Goal: Task Accomplishment & Management: Manage account settings

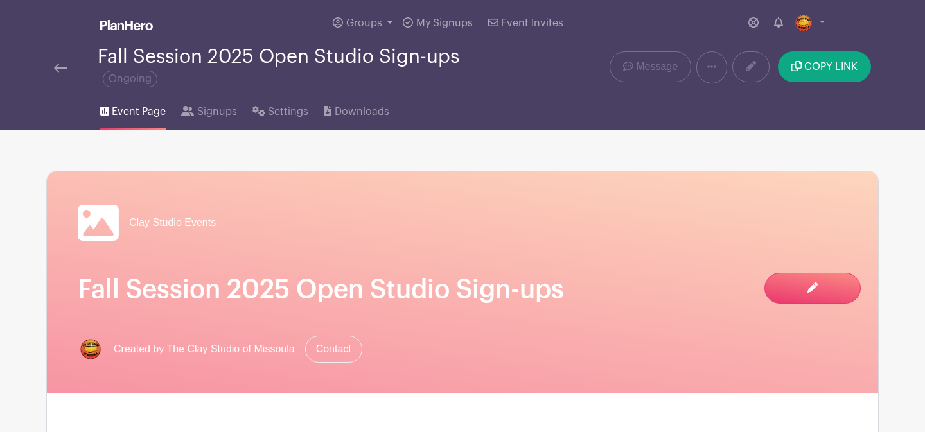
scroll to position [119, 0]
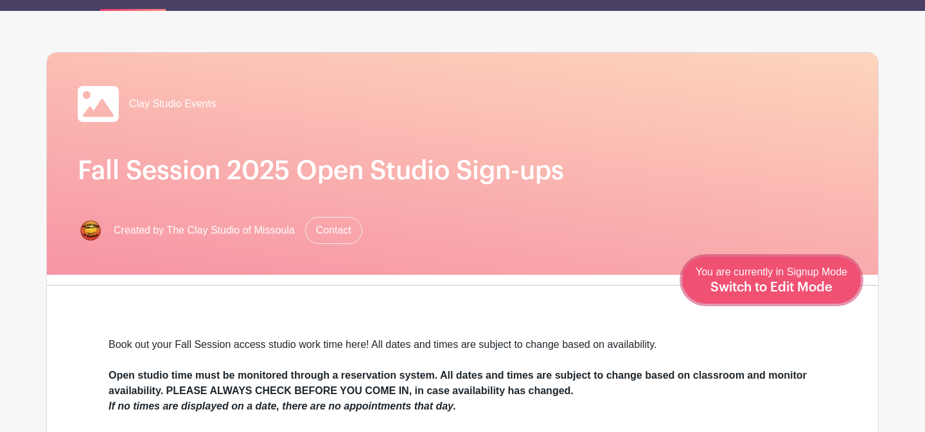
click at [848, 291] on link "Edit Event You are currently in Signup Mode Switch to Edit Mode" at bounding box center [771, 280] width 179 height 47
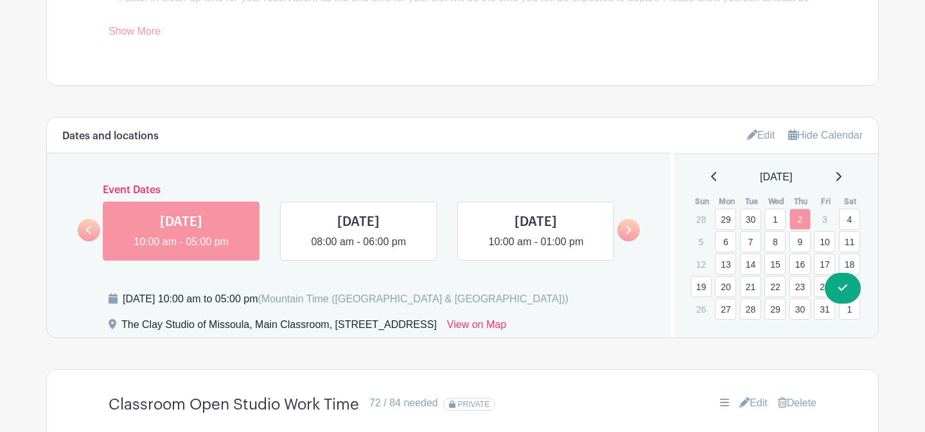
scroll to position [739, 0]
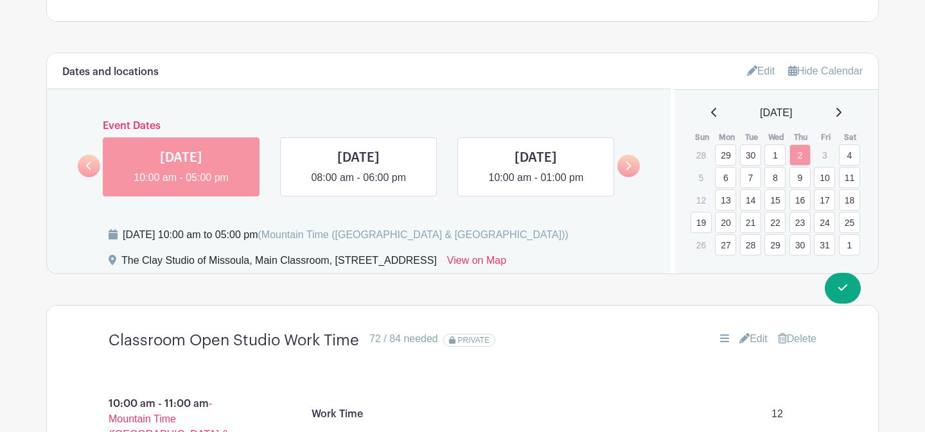
click at [760, 73] on link "Edit" at bounding box center [761, 70] width 28 height 21
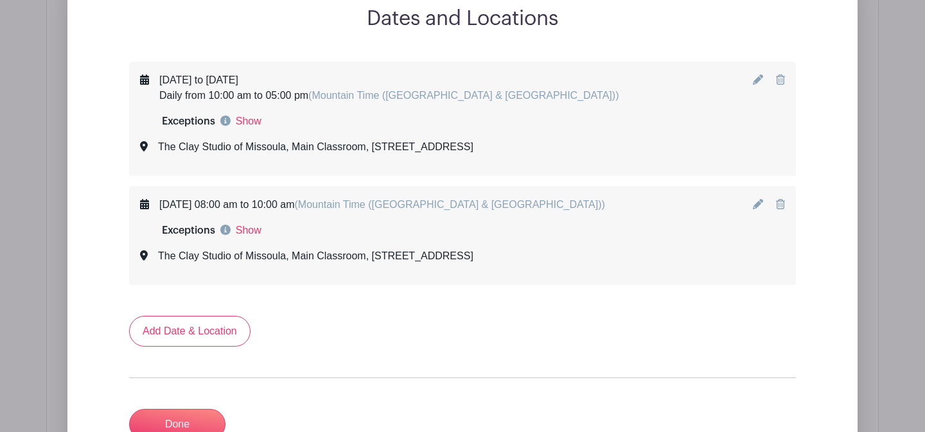
scroll to position [949, 0]
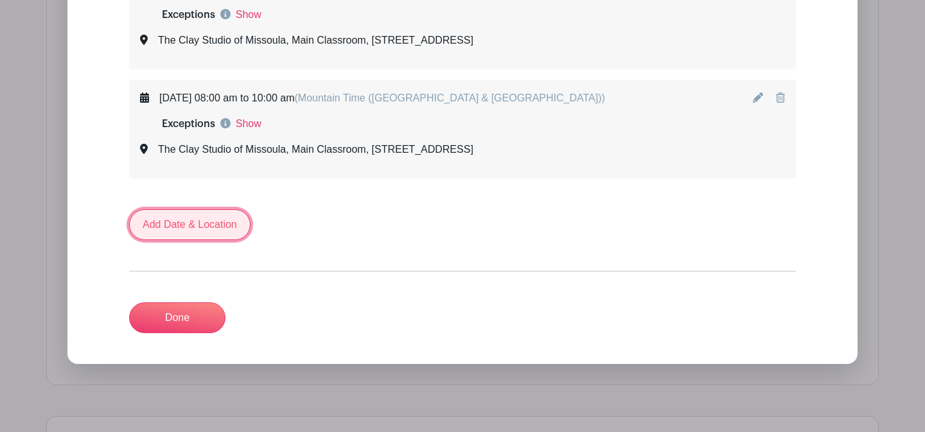
click at [215, 234] on link "Add Date & Location" at bounding box center [189, 224] width 121 height 31
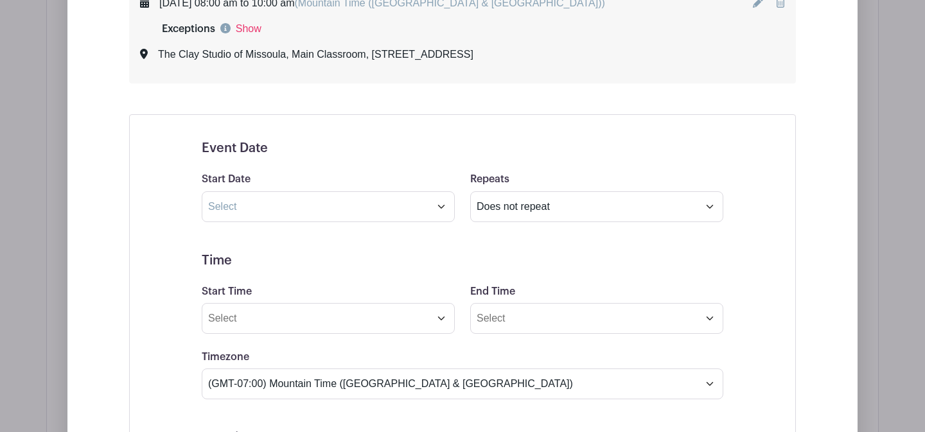
scroll to position [1045, 0]
click at [327, 213] on input "text" at bounding box center [328, 206] width 253 height 31
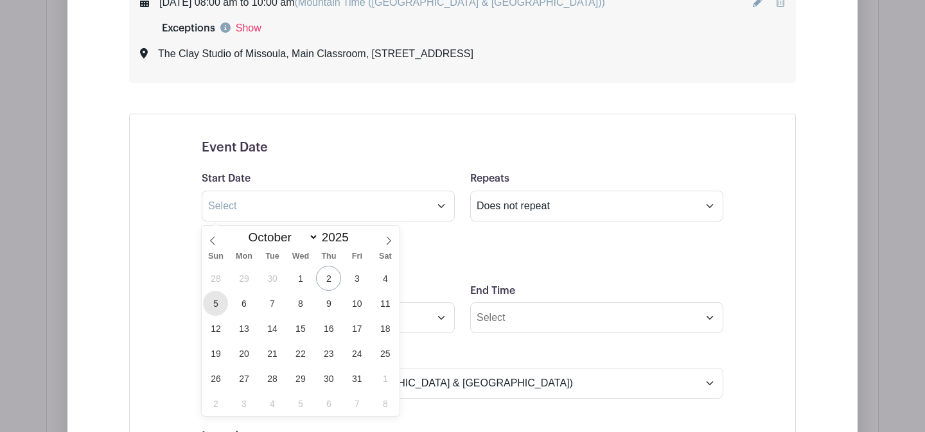
click at [218, 304] on span "5" at bounding box center [215, 303] width 25 height 25
type input "[DATE]"
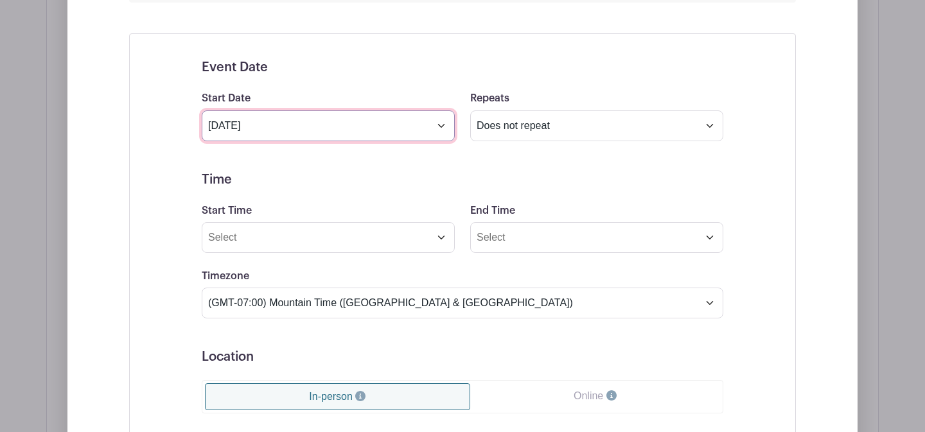
scroll to position [1129, 0]
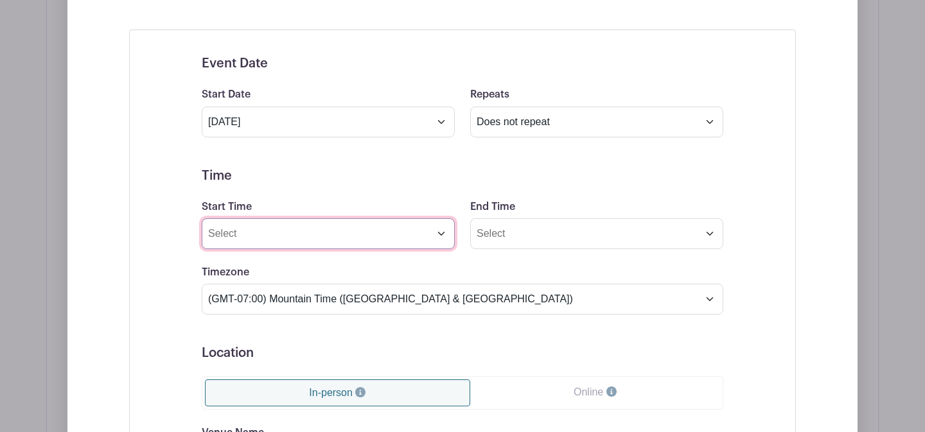
click at [441, 239] on input "Start Time" at bounding box center [328, 233] width 253 height 31
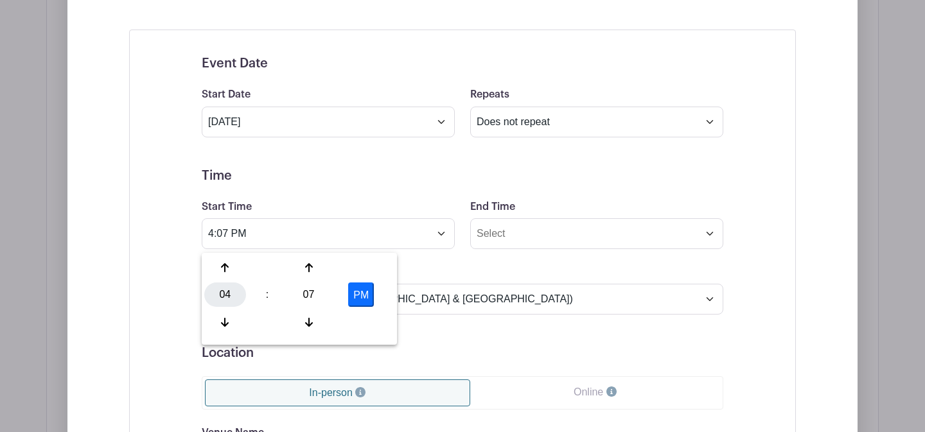
click at [228, 294] on div "04" at bounding box center [225, 295] width 42 height 24
click at [229, 316] on div "08" at bounding box center [225, 322] width 43 height 24
click at [307, 296] on div "07" at bounding box center [309, 295] width 42 height 24
click at [228, 261] on div "00" at bounding box center [225, 268] width 43 height 24
type input "8:00 PM"
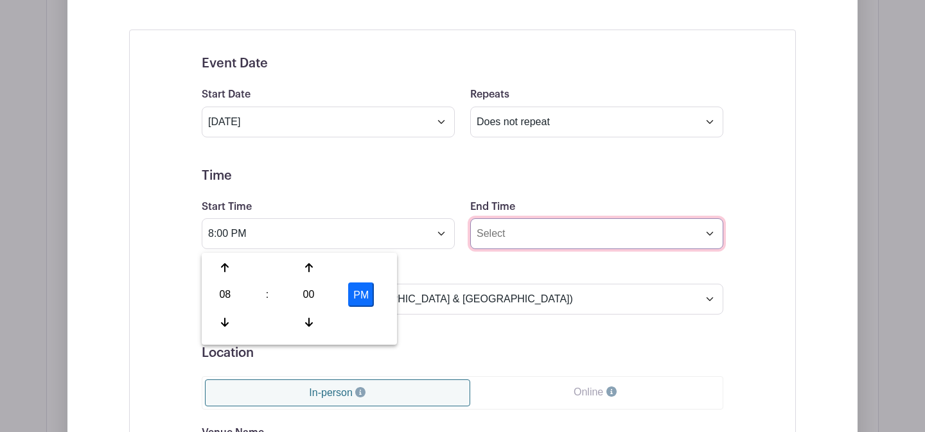
click at [505, 241] on input "End Time" at bounding box center [596, 233] width 253 height 31
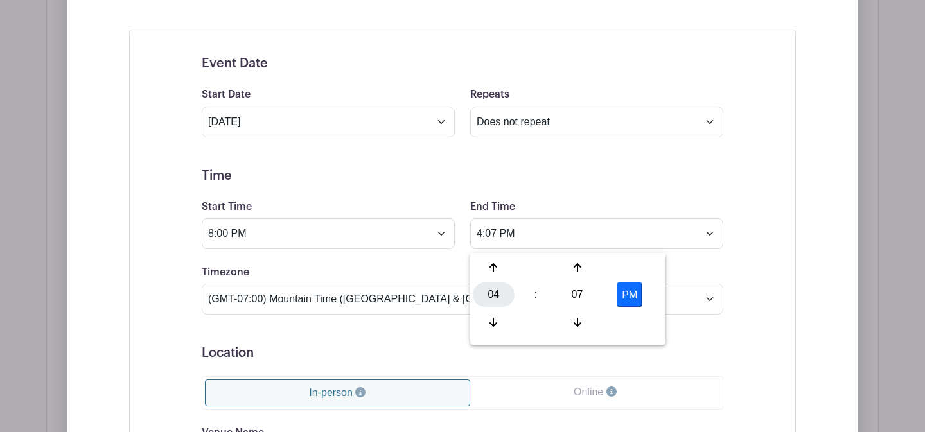
click at [489, 294] on div "04" at bounding box center [494, 295] width 42 height 24
click at [592, 325] on div "10" at bounding box center [589, 322] width 43 height 24
click at [573, 297] on div "07" at bounding box center [577, 295] width 42 height 24
click at [494, 268] on div "00" at bounding box center [494, 268] width 43 height 24
type input "10:00 PM"
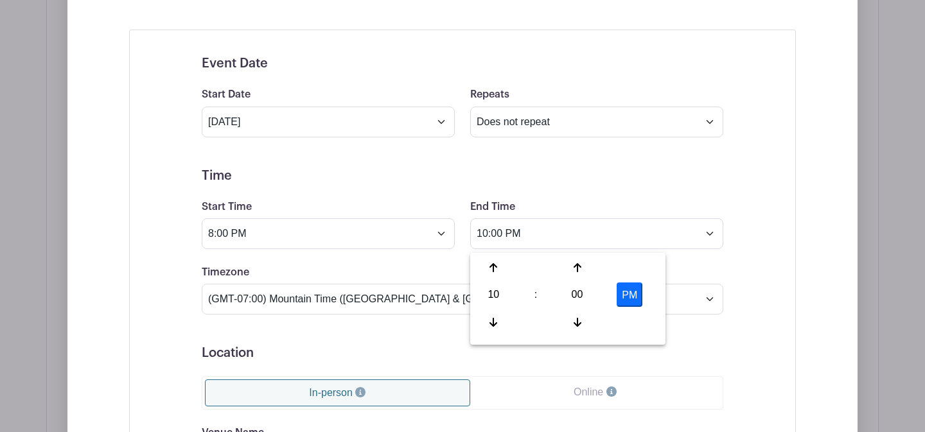
click at [444, 273] on div "Timezone (GMT-12:00) International Date Line West (GMT-11:00) [US_STATE] (GMT-1…" at bounding box center [462, 290] width 537 height 50
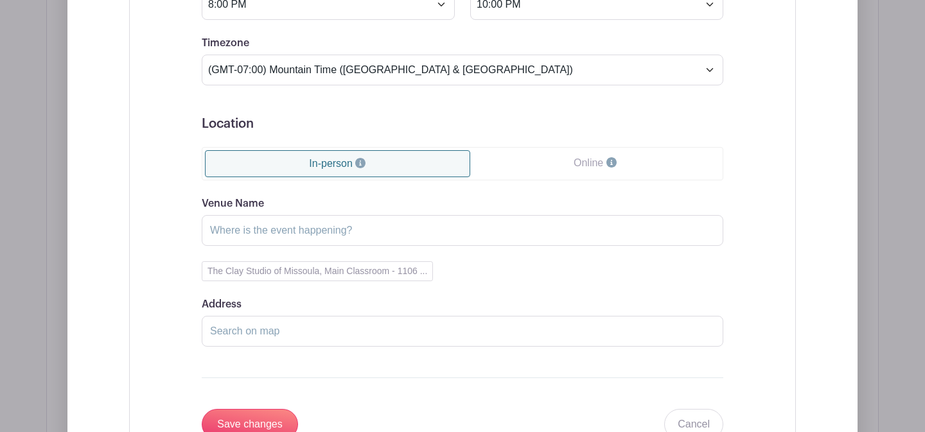
scroll to position [1361, 0]
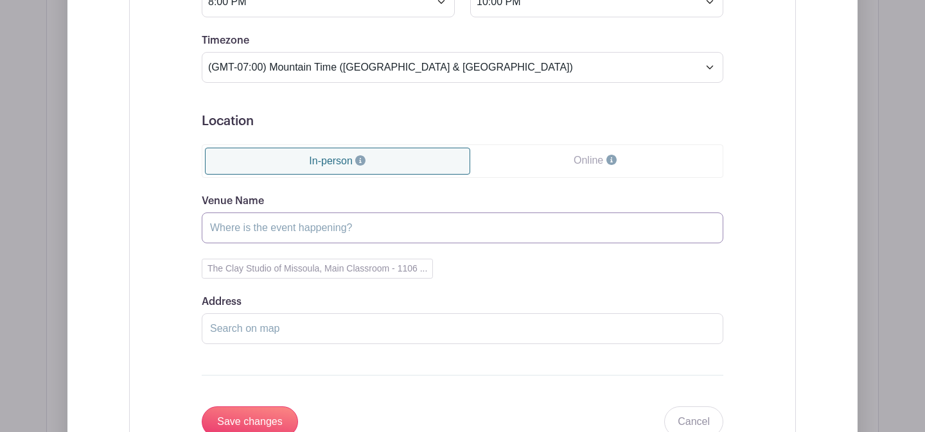
click at [360, 239] on input "Venue Name" at bounding box center [462, 228] width 521 height 31
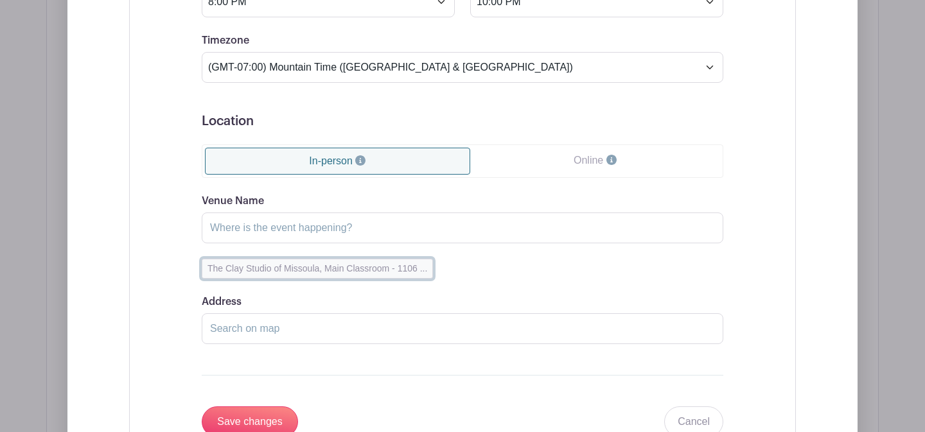
click at [245, 279] on button "The Clay Studio of Missoula, Main Classroom - 1106 ..." at bounding box center [317, 269] width 231 height 20
type input "The Clay Studio of [GEOGRAPHIC_DATA], Main Classroom"
type input "[STREET_ADDRESS]"
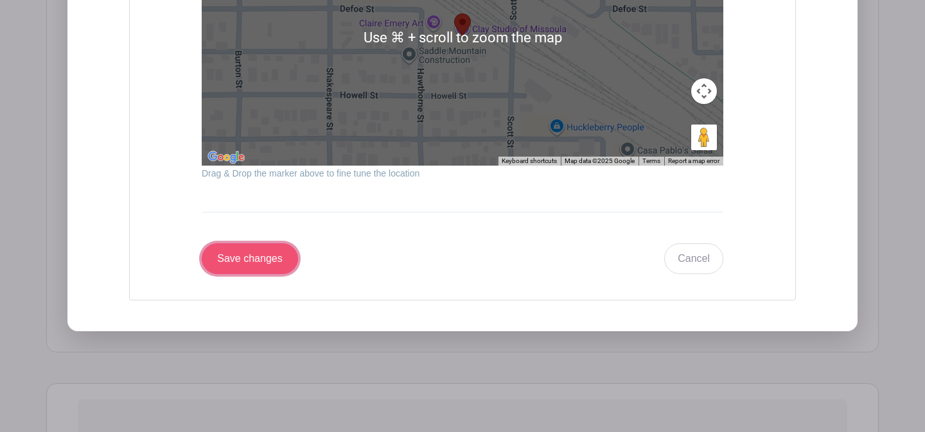
click at [250, 265] on input "Save changes" at bounding box center [250, 258] width 96 height 31
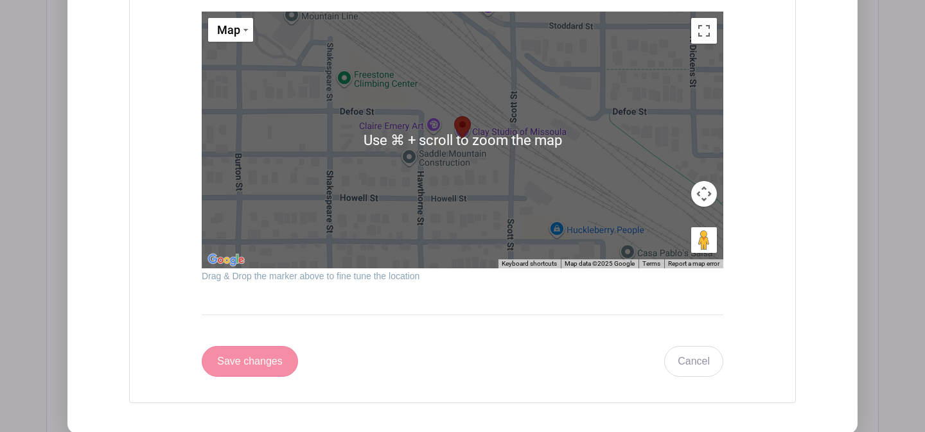
scroll to position [1224, 0]
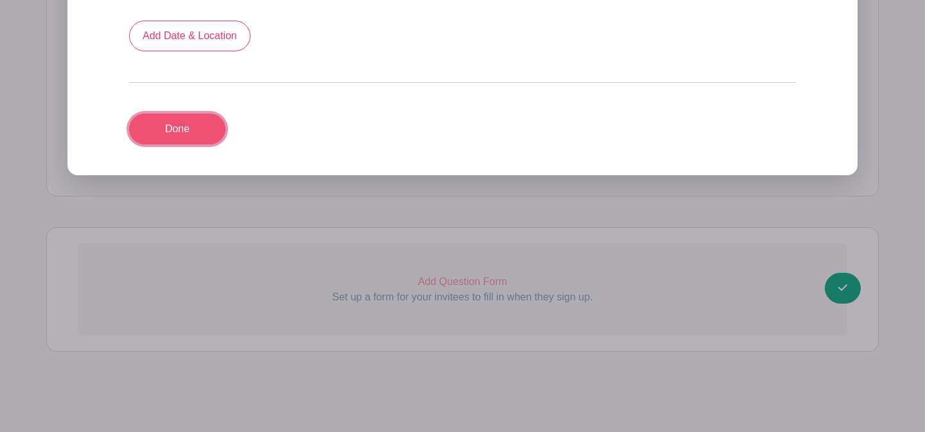
click at [205, 121] on link "Done" at bounding box center [177, 129] width 96 height 31
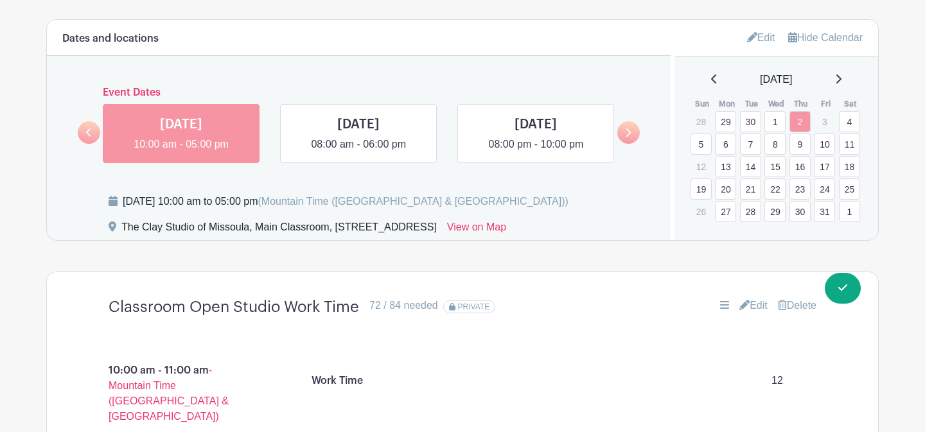
scroll to position [757, 0]
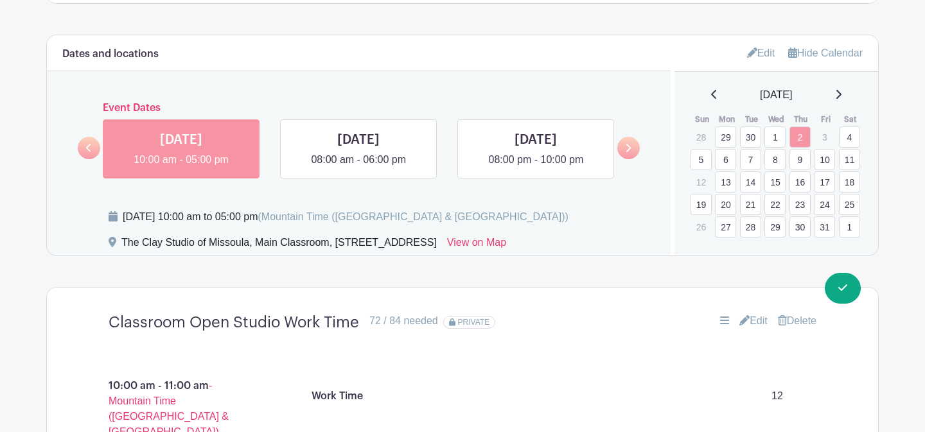
click at [701, 159] on link "5" at bounding box center [700, 159] width 21 height 21
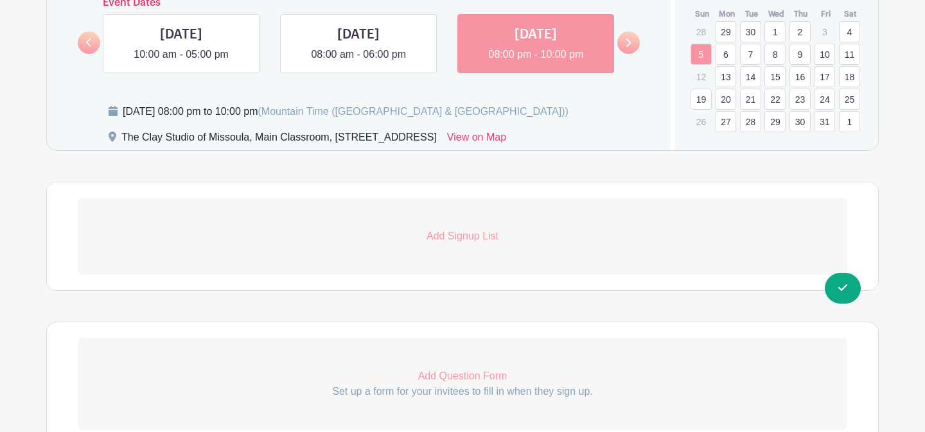
scroll to position [875, 0]
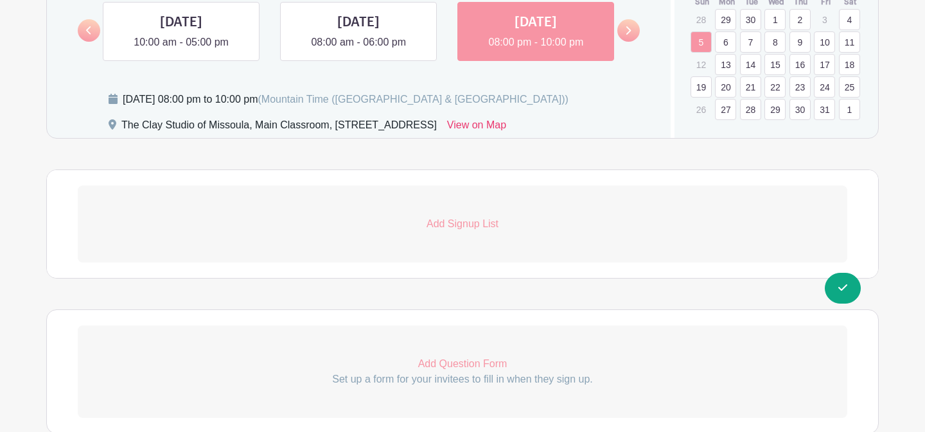
click at [485, 225] on p "Add Signup List" at bounding box center [462, 223] width 769 height 15
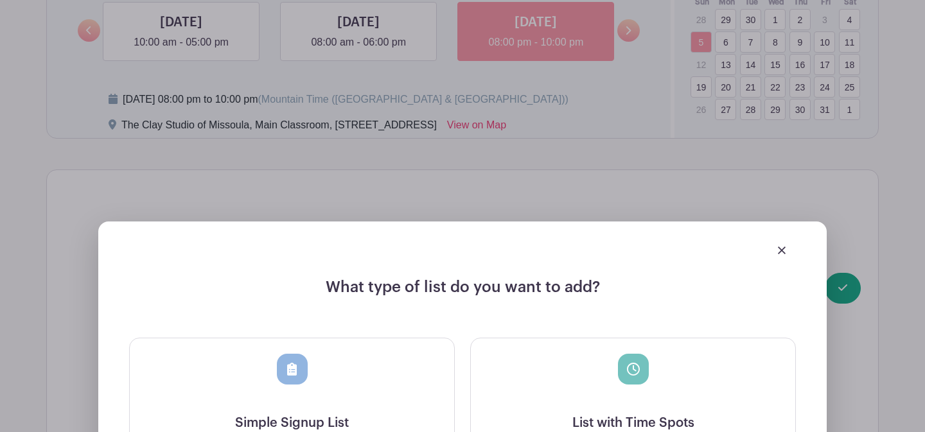
scroll to position [1037, 0]
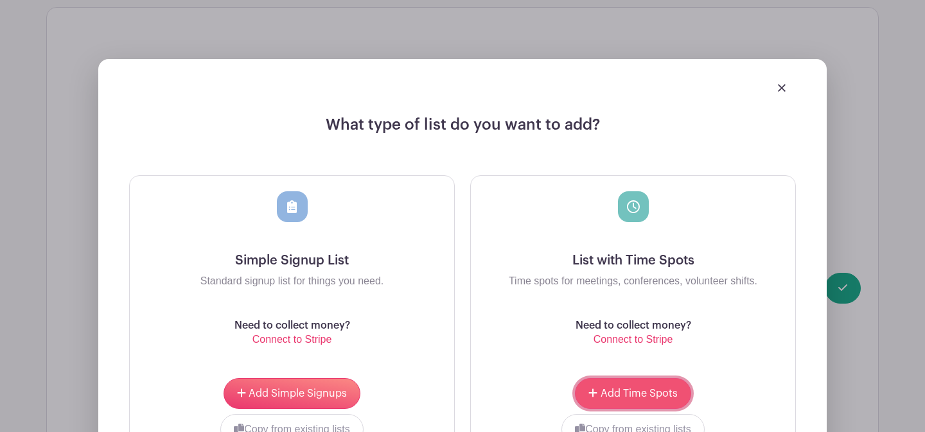
click at [644, 394] on span "Add Time Spots" at bounding box center [638, 394] width 77 height 10
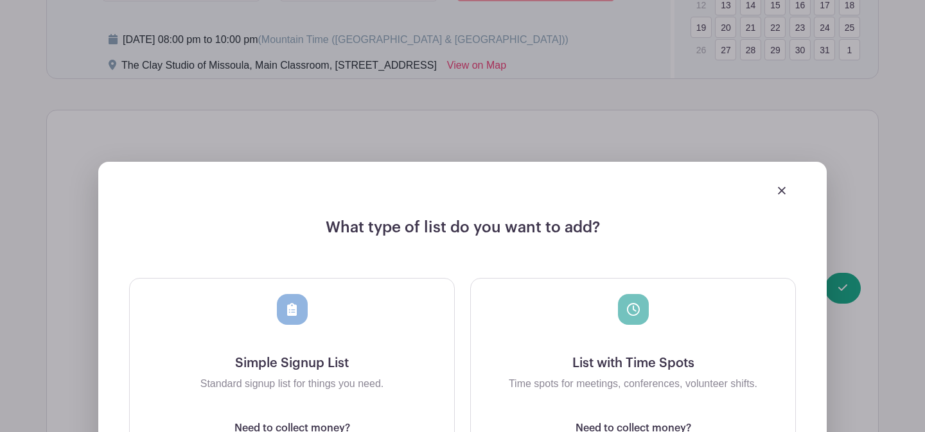
scroll to position [1140, 0]
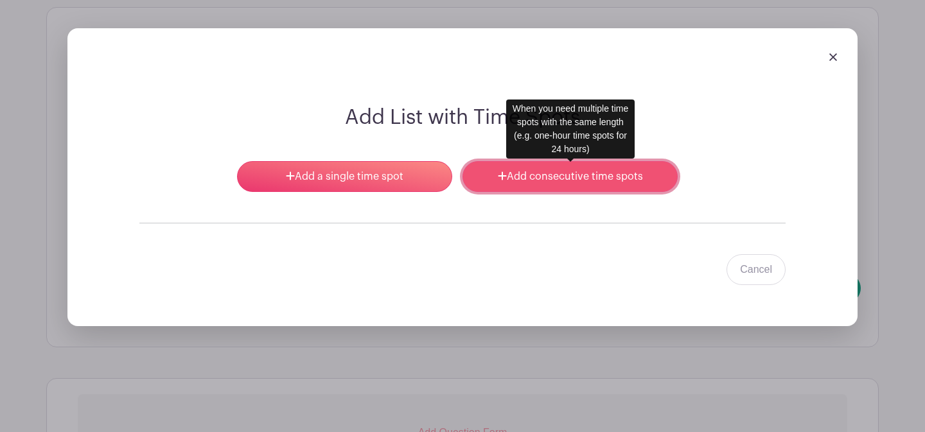
click at [546, 183] on link "Add consecutive time spots" at bounding box center [569, 176] width 215 height 31
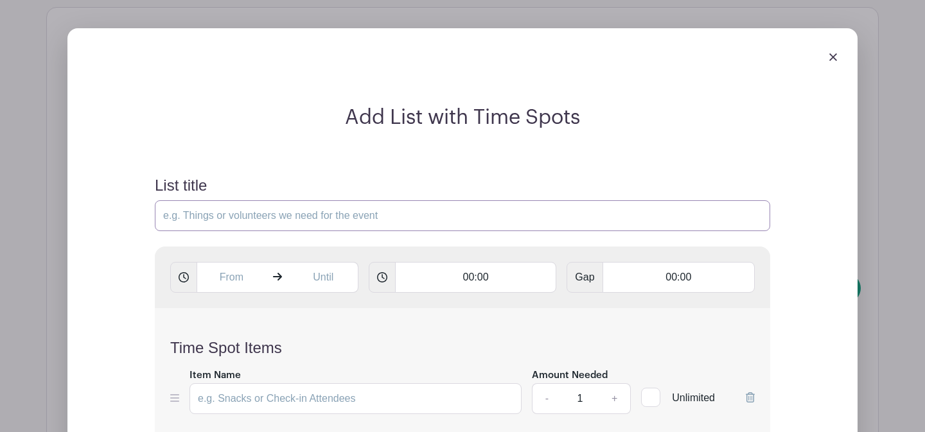
click at [274, 213] on input "List title" at bounding box center [462, 215] width 615 height 31
type input "Classroom Open Studio Work Time"
click at [236, 278] on input "text" at bounding box center [230, 277] width 69 height 31
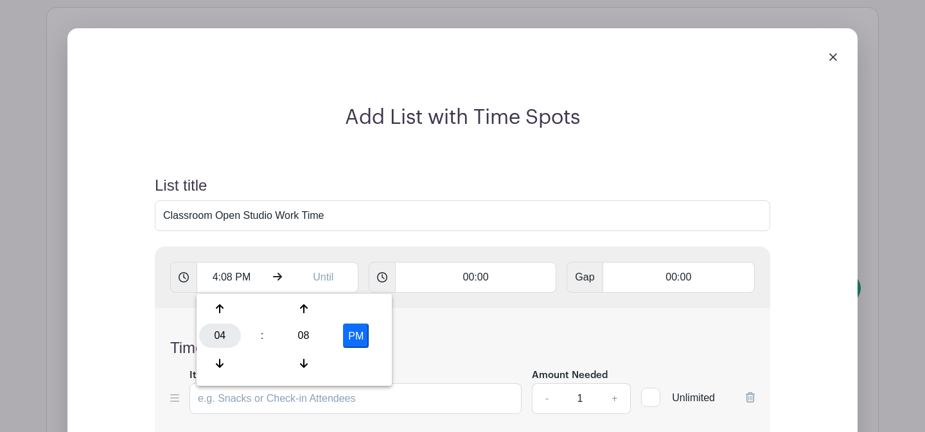
click at [227, 333] on div "04" at bounding box center [220, 336] width 42 height 24
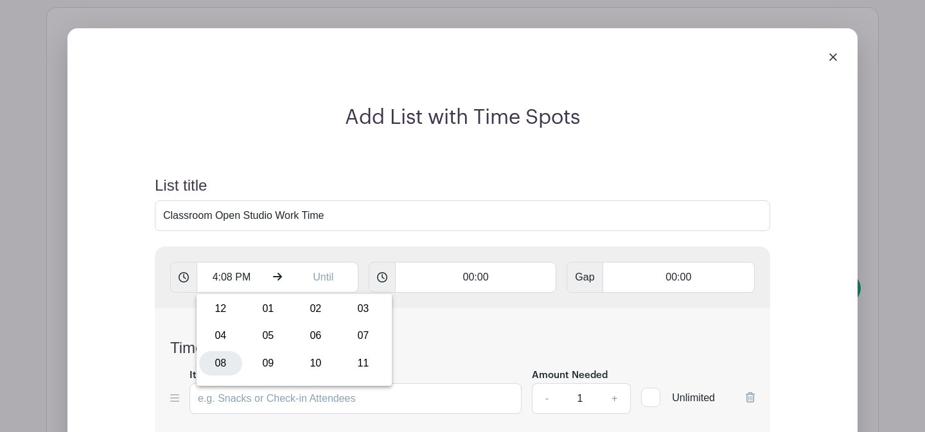
click at [229, 363] on div "08" at bounding box center [220, 363] width 43 height 24
click at [302, 345] on div "08" at bounding box center [304, 336] width 42 height 24
click at [227, 310] on div "00" at bounding box center [220, 309] width 43 height 24
type input "8:00 PM"
click at [323, 284] on input "text" at bounding box center [323, 277] width 69 height 31
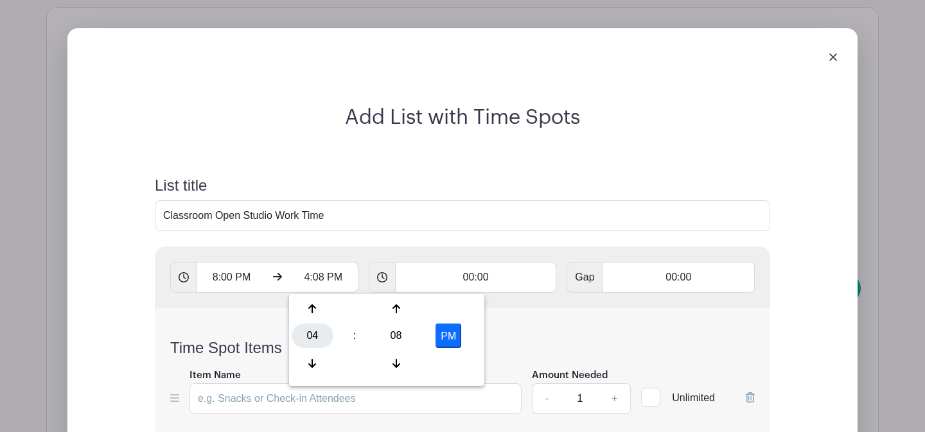
click at [310, 330] on div "04" at bounding box center [313, 336] width 42 height 24
click at [403, 364] on div "10" at bounding box center [408, 363] width 43 height 24
click at [402, 343] on div "08" at bounding box center [396, 336] width 42 height 24
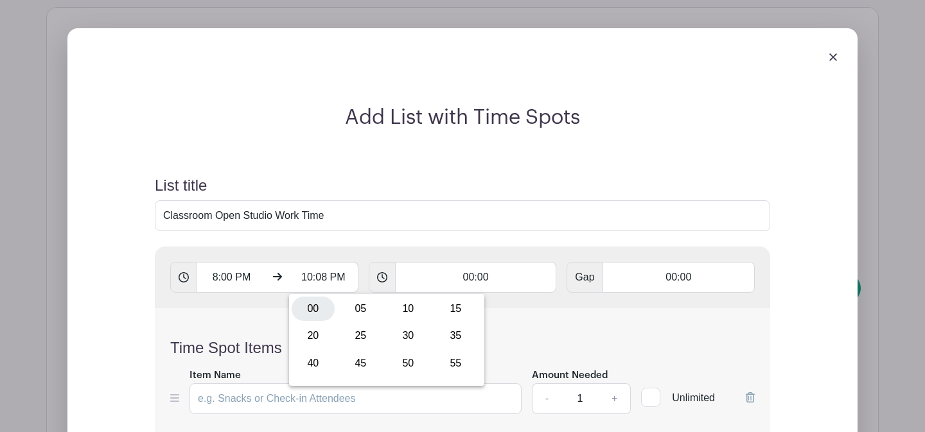
click at [314, 306] on div "00" at bounding box center [313, 309] width 43 height 24
type input "10:00 PM"
click at [451, 279] on input "00:00" at bounding box center [476, 277] width 162 height 31
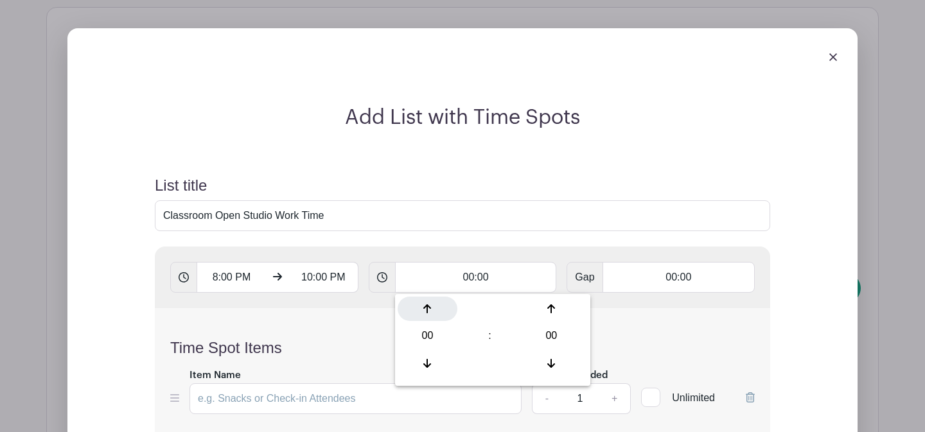
click at [429, 304] on icon at bounding box center [427, 309] width 8 height 10
type input "01:00"
type input "Add 2 timespots"
click at [372, 329] on div "Time Spot Items Item Name Amount Needed - 1 + Unlimited Add Item Add bulk items" at bounding box center [462, 384] width 615 height 152
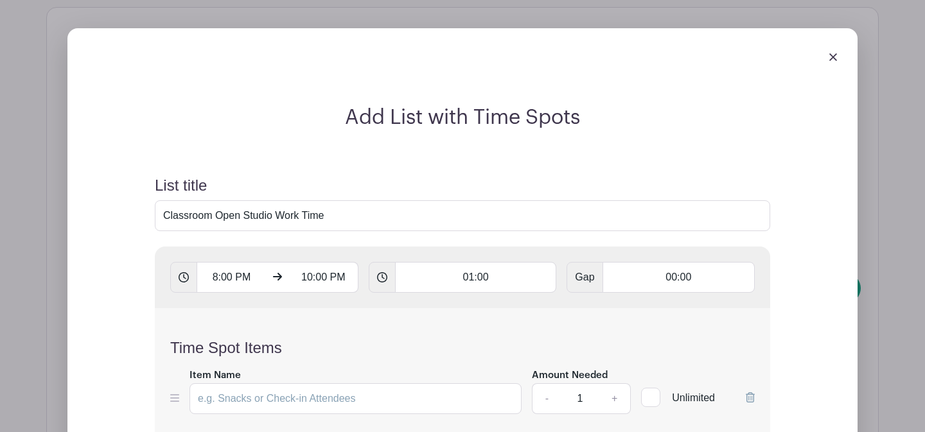
scroll to position [1208, 0]
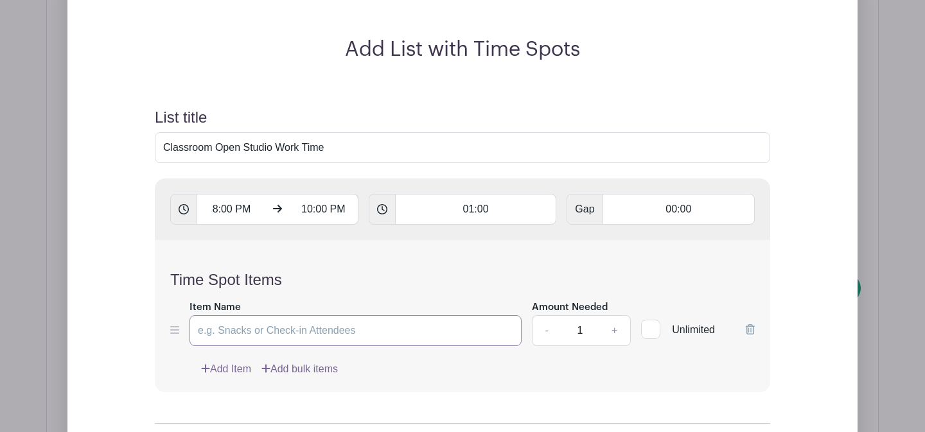
click at [352, 328] on input "Item Name" at bounding box center [355, 330] width 332 height 31
type input "Work Time"
click at [589, 334] on input "1" at bounding box center [580, 330] width 39 height 31
type input "12"
click at [581, 374] on div "Add Item Add bulk items" at bounding box center [478, 369] width 554 height 15
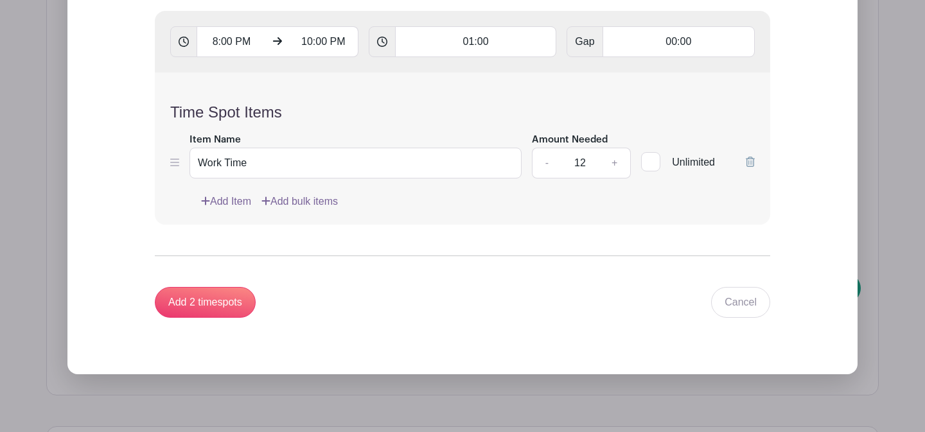
scroll to position [1420, 0]
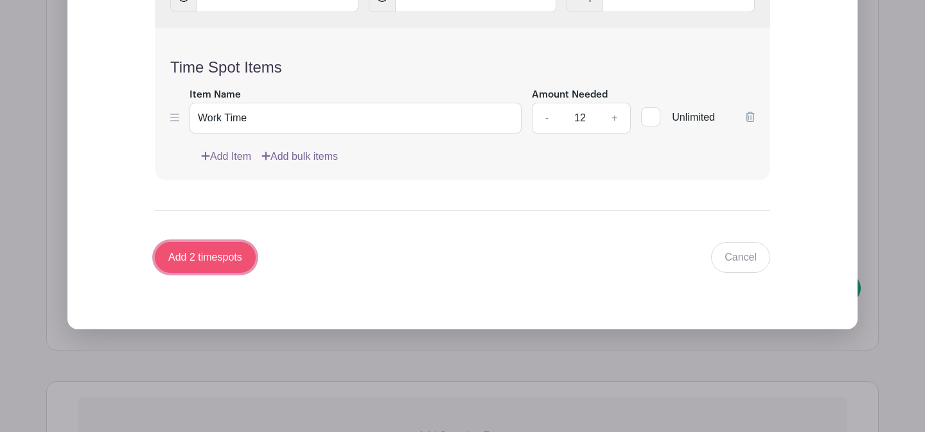
click at [186, 262] on input "Add 2 timespots" at bounding box center [205, 257] width 101 height 31
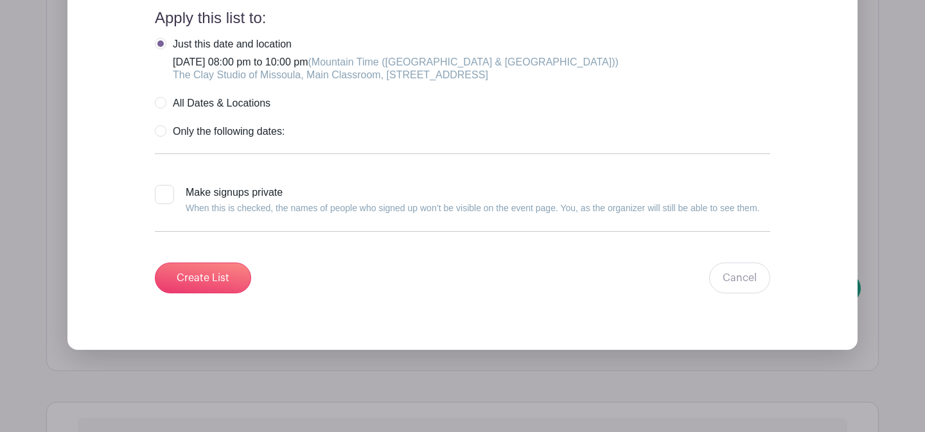
scroll to position [1853, 0]
click at [218, 288] on input "Create List" at bounding box center [203, 277] width 96 height 31
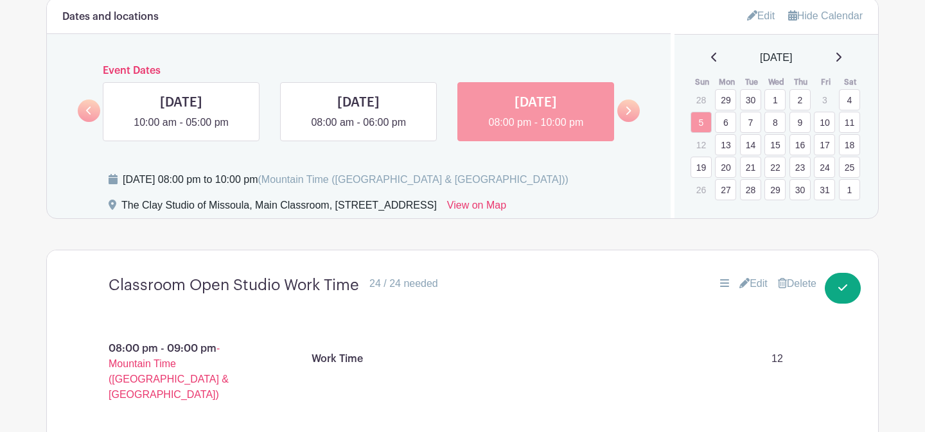
scroll to position [789, 0]
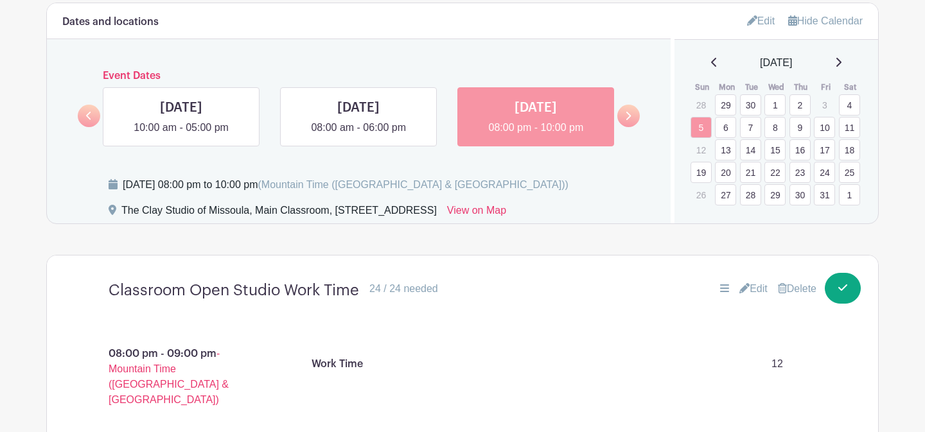
click at [749, 135] on link "7" at bounding box center [750, 127] width 21 height 21
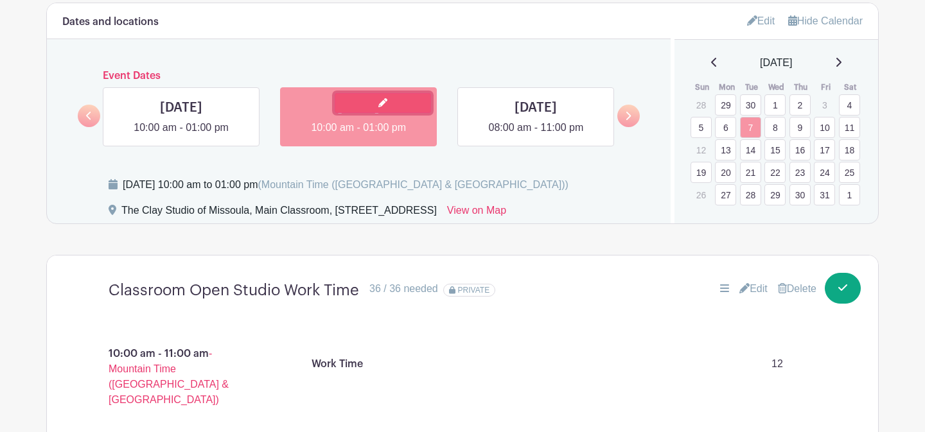
click at [410, 111] on link at bounding box center [383, 103] width 96 height 20
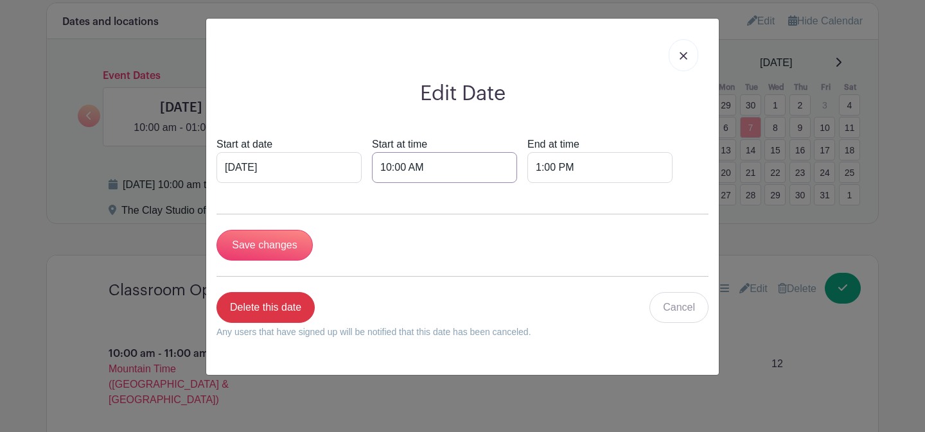
click at [376, 170] on input "10:00 AM" at bounding box center [444, 167] width 145 height 31
click at [379, 240] on div at bounding box center [378, 252] width 42 height 24
click at [381, 251] on div at bounding box center [378, 252] width 42 height 24
type input "8:00 AM"
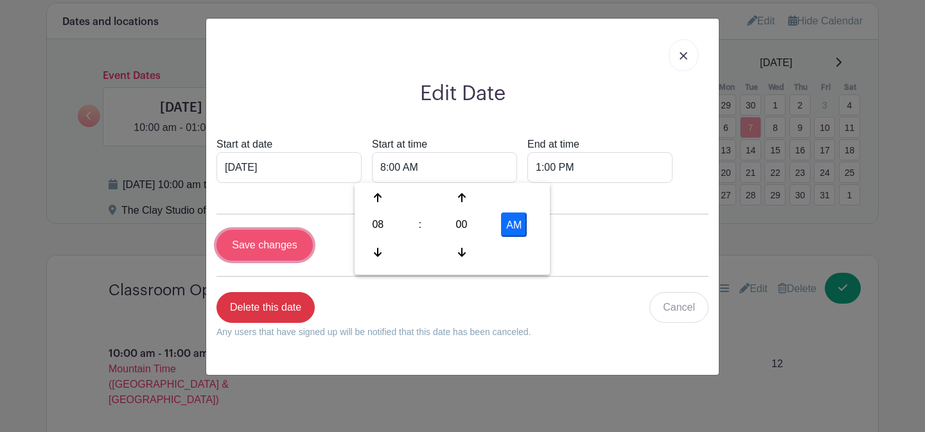
click at [274, 253] on input "Save changes" at bounding box center [264, 245] width 96 height 31
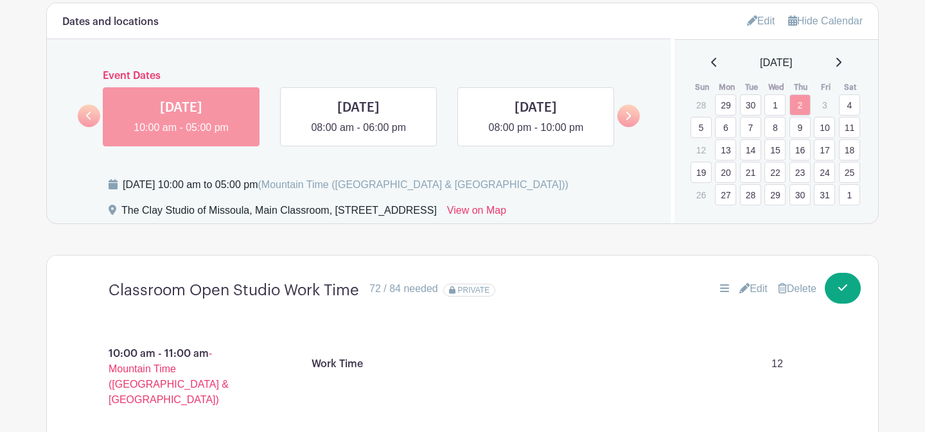
click at [797, 131] on link "9" at bounding box center [799, 127] width 21 height 21
click at [181, 135] on link at bounding box center [181, 135] width 0 height 0
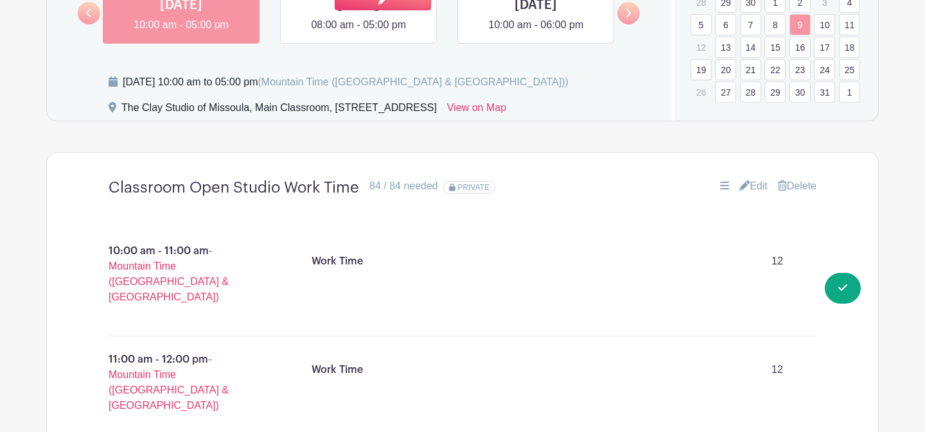
scroll to position [807, 0]
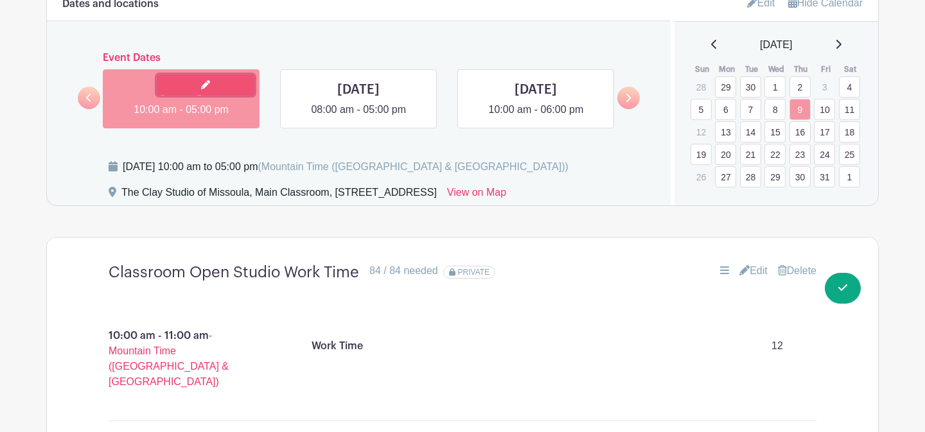
click at [178, 86] on link at bounding box center [205, 85] width 96 height 20
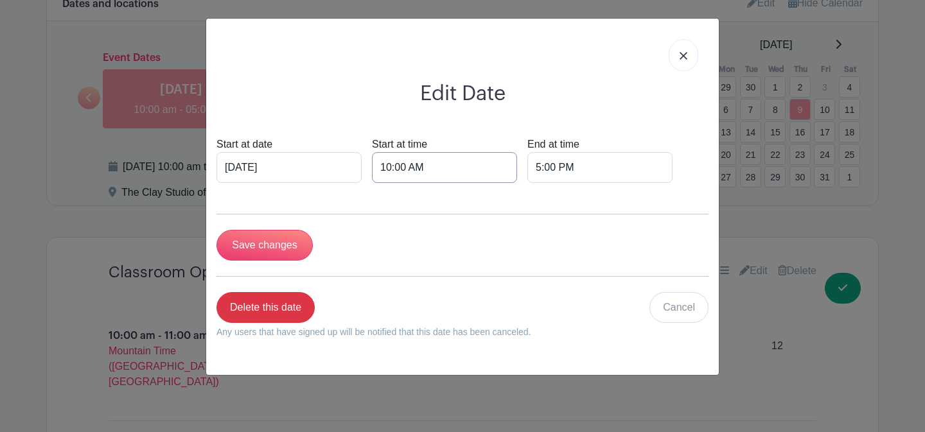
click at [372, 170] on input "10:00 AM" at bounding box center [444, 167] width 145 height 31
click at [376, 246] on div at bounding box center [378, 252] width 42 height 24
type input "8:00 AM"
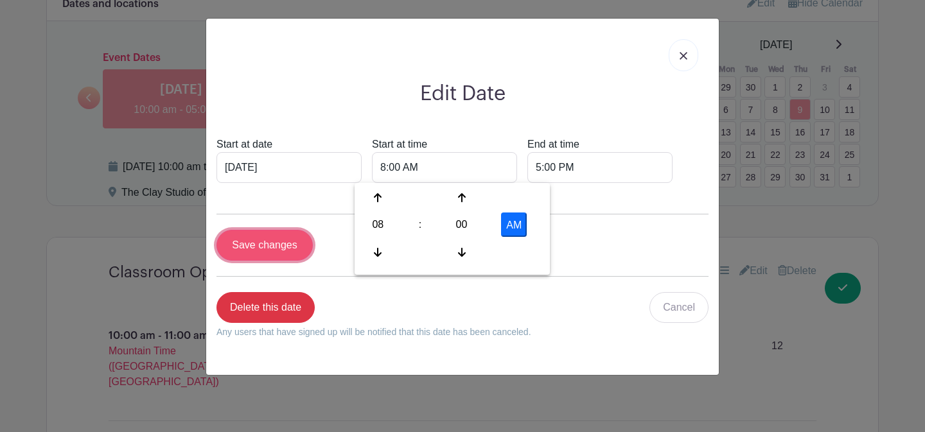
click at [269, 247] on input "Save changes" at bounding box center [264, 245] width 96 height 31
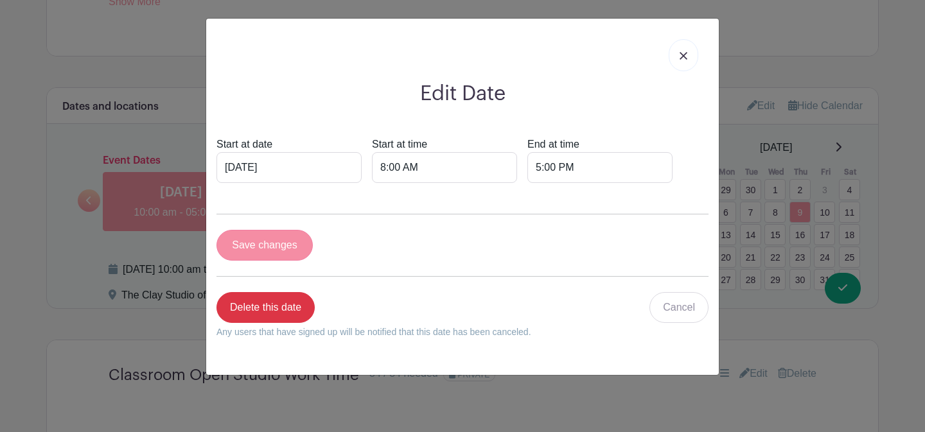
scroll to position [910, 0]
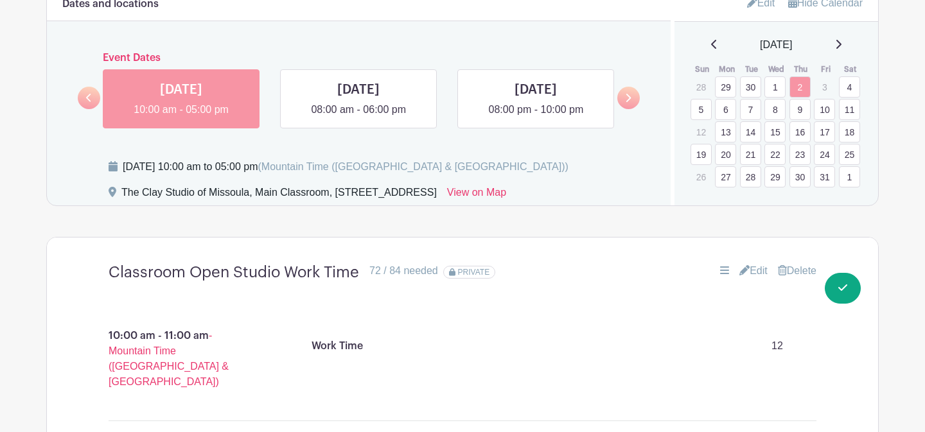
click at [753, 112] on link "7" at bounding box center [750, 109] width 21 height 21
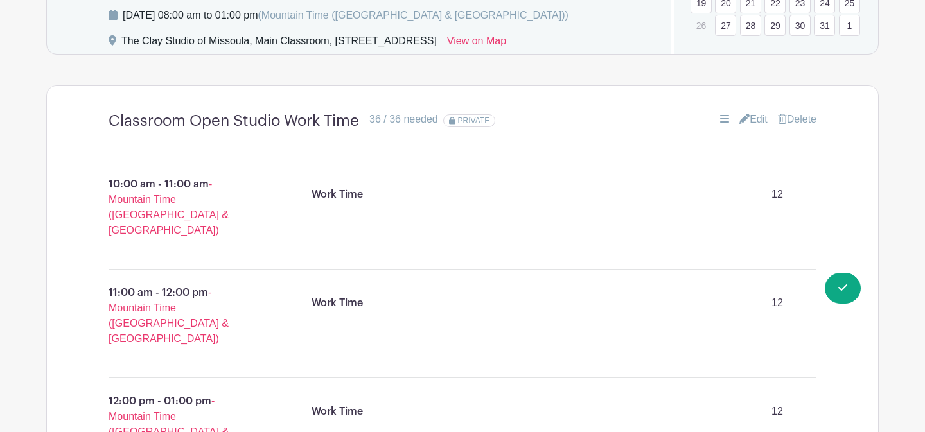
scroll to position [1437, 0]
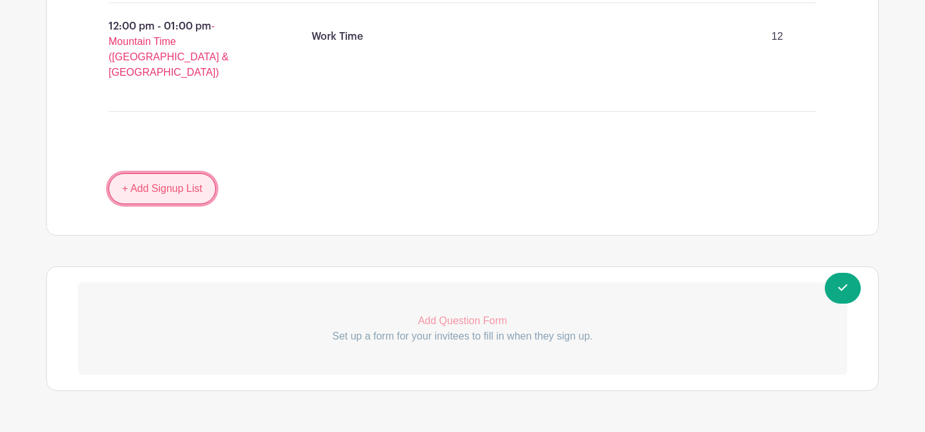
click at [188, 173] on link "+ Add Signup List" at bounding box center [162, 188] width 107 height 31
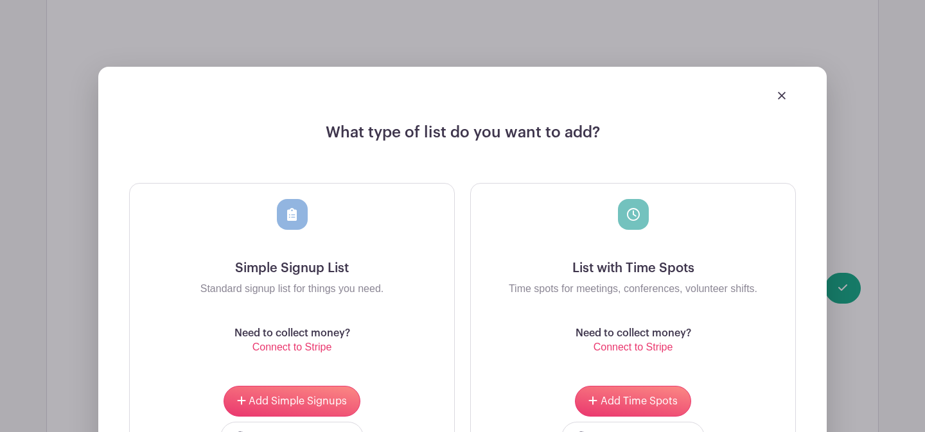
scroll to position [1596, 0]
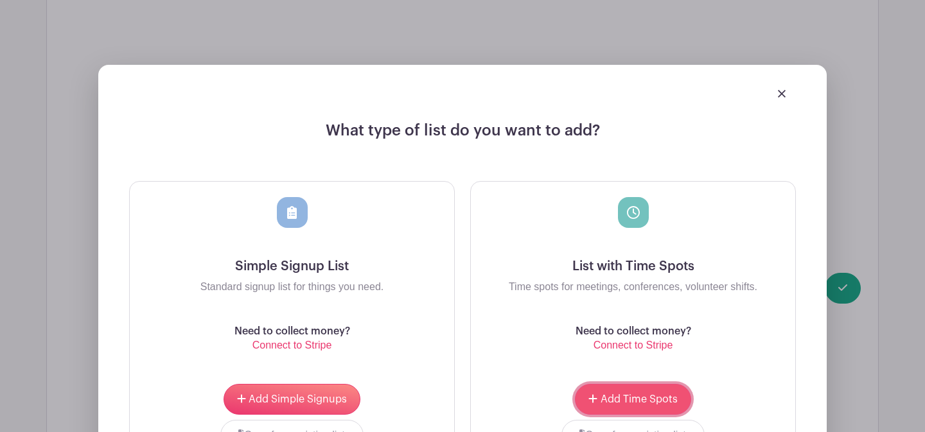
click at [595, 384] on button "Add Time Spots" at bounding box center [633, 399] width 116 height 31
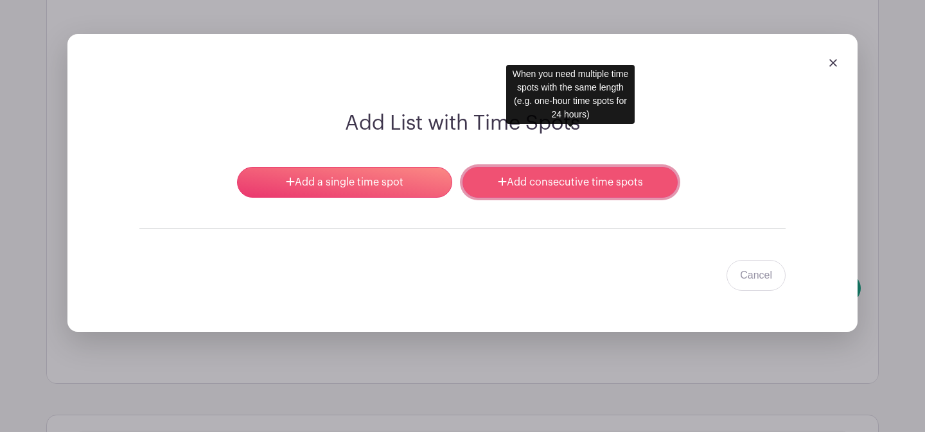
click at [523, 167] on link "Add consecutive time spots" at bounding box center [569, 182] width 215 height 31
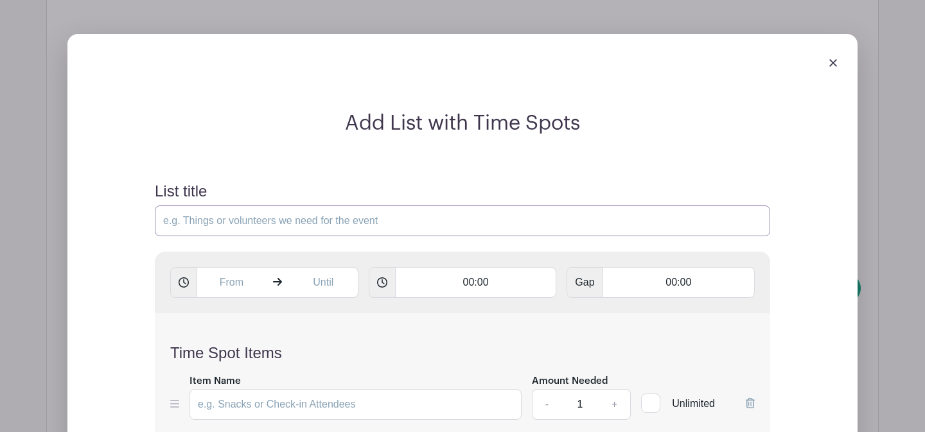
click at [313, 205] on input "List title" at bounding box center [462, 220] width 615 height 31
type input "Classroom Open Studio Work Time"
click at [237, 267] on input "text" at bounding box center [230, 282] width 69 height 31
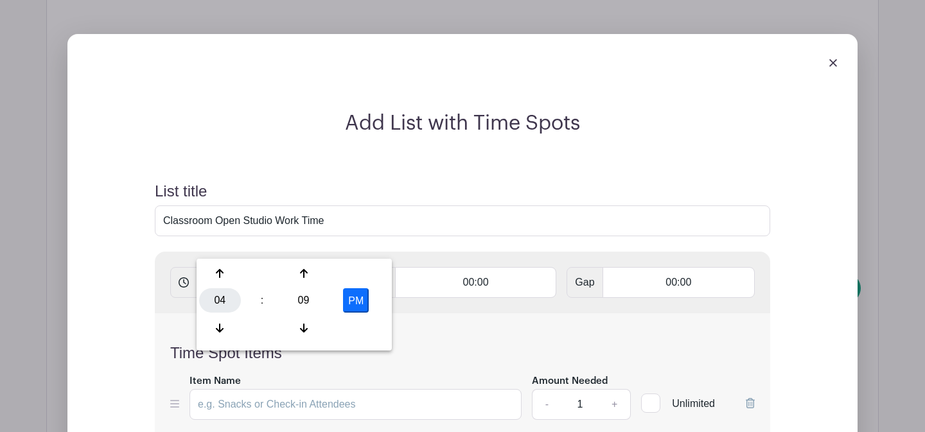
click at [223, 297] on div "04" at bounding box center [220, 300] width 42 height 24
click at [220, 322] on div "08" at bounding box center [220, 328] width 43 height 24
click at [299, 310] on div "09" at bounding box center [304, 300] width 42 height 24
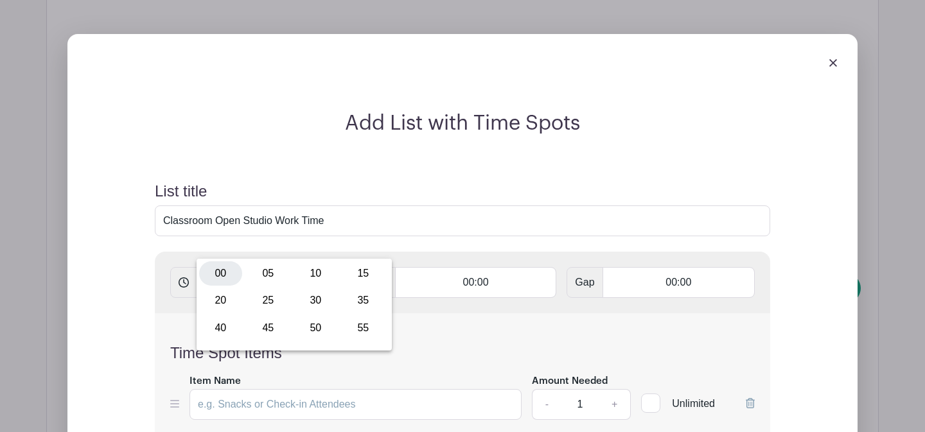
click at [222, 279] on div "00" at bounding box center [220, 273] width 43 height 24
click at [352, 296] on button "PM" at bounding box center [356, 300] width 26 height 24
type input "8:00 AM"
click at [325, 267] on input "text" at bounding box center [323, 282] width 69 height 31
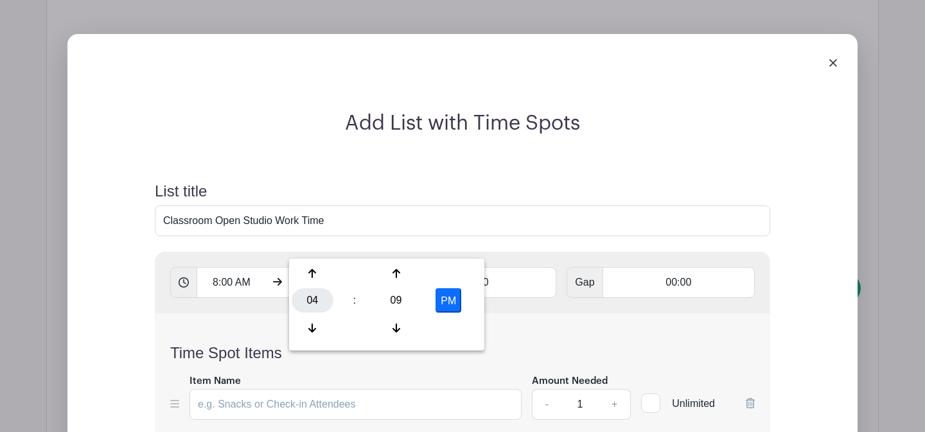
click at [311, 304] on div "04" at bounding box center [313, 300] width 42 height 24
click at [405, 333] on div "10" at bounding box center [408, 328] width 43 height 24
click at [393, 301] on div "09" at bounding box center [396, 300] width 42 height 24
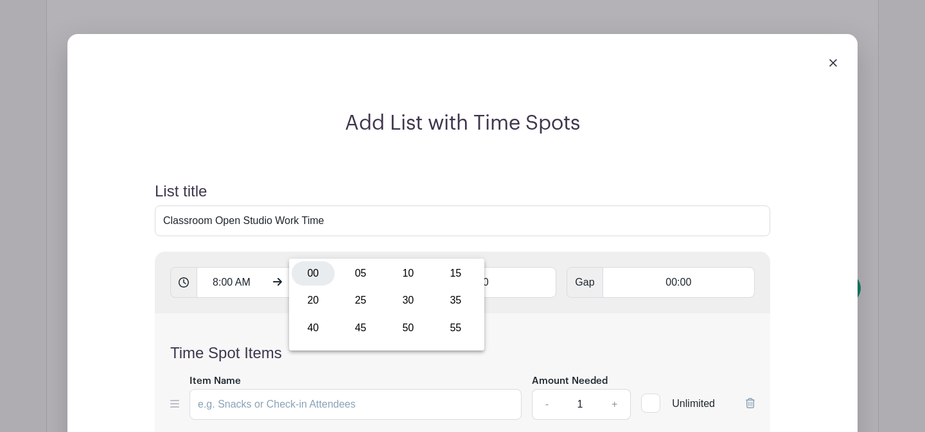
click at [311, 278] on div "00" at bounding box center [313, 273] width 43 height 24
click at [444, 296] on button "PM" at bounding box center [448, 300] width 26 height 24
type input "10:00 AM"
click at [451, 267] on input "00:00" at bounding box center [476, 282] width 162 height 31
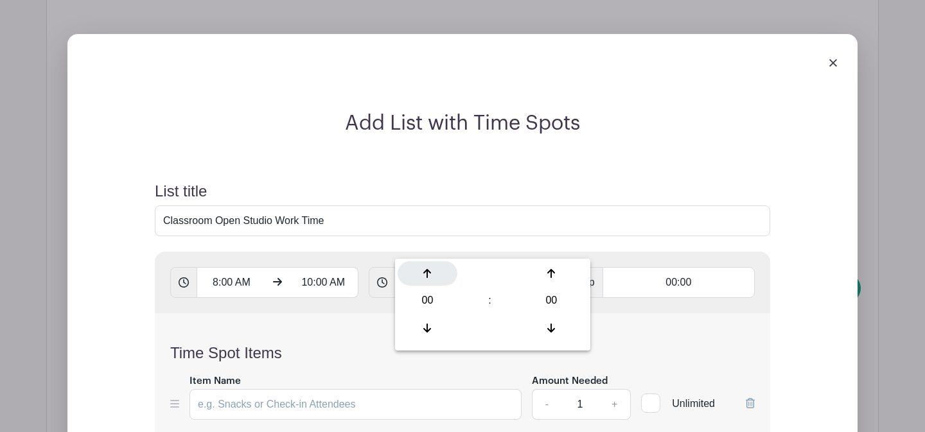
click at [429, 266] on div at bounding box center [427, 273] width 60 height 24
type input "01:00"
type input "Add 2 timespots"
click at [375, 313] on div "Time Spot Items Item Name Amount Needed - 1 + Unlimited Add Item Add bulk items" at bounding box center [462, 389] width 615 height 152
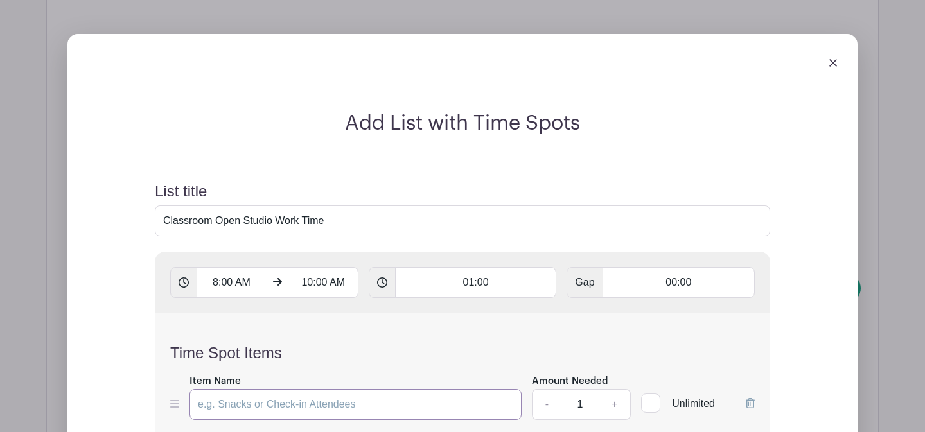
click at [306, 389] on input "Item Name" at bounding box center [355, 404] width 332 height 31
click at [213, 389] on input "WOrk Time" at bounding box center [355, 404] width 332 height 31
type input "Work Time"
click at [588, 389] on input "1" at bounding box center [580, 404] width 39 height 31
type input "12"
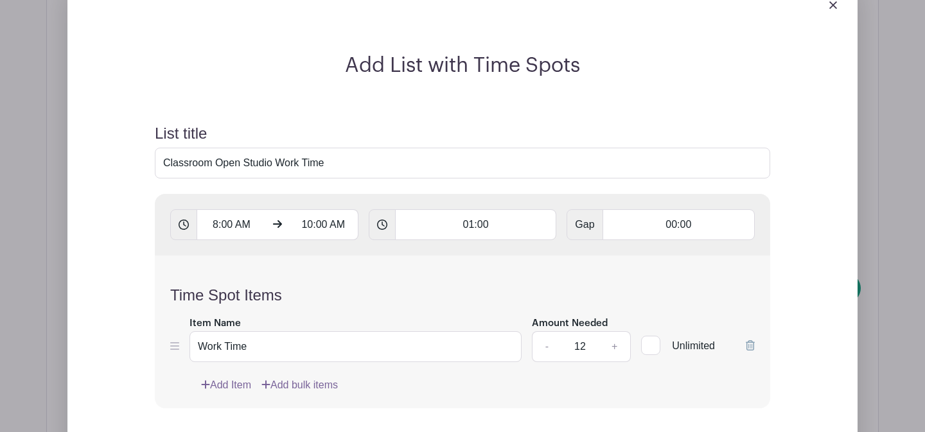
scroll to position [1827, 0]
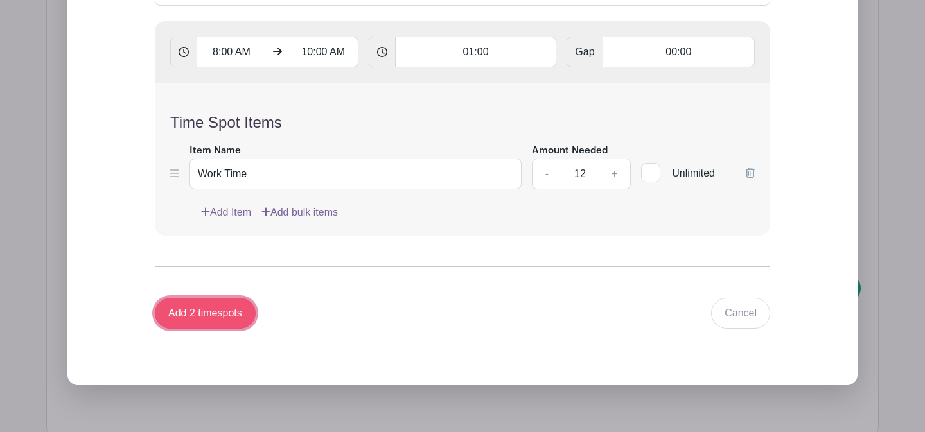
click at [221, 298] on input "Add 2 timespots" at bounding box center [205, 313] width 101 height 31
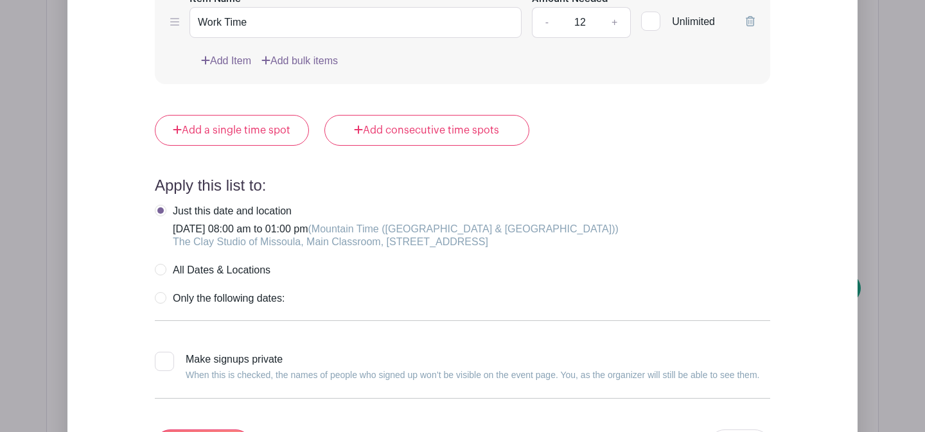
scroll to position [2151, 0]
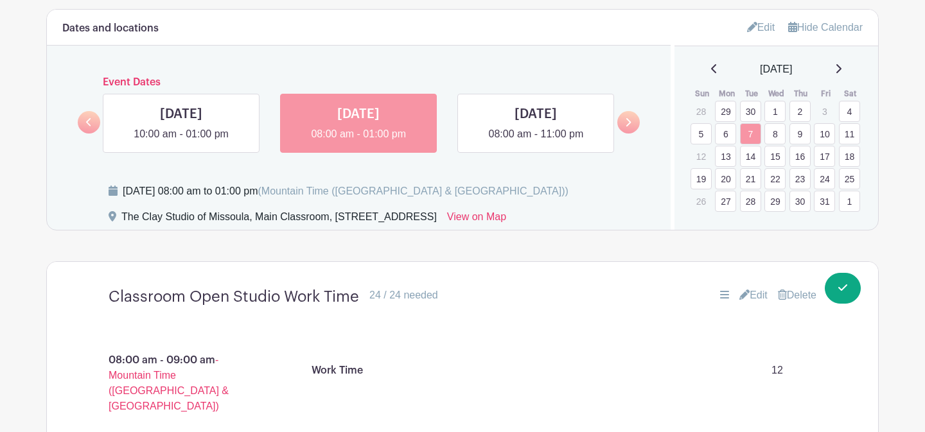
scroll to position [782, 0]
click at [796, 137] on link "9" at bounding box center [799, 134] width 21 height 21
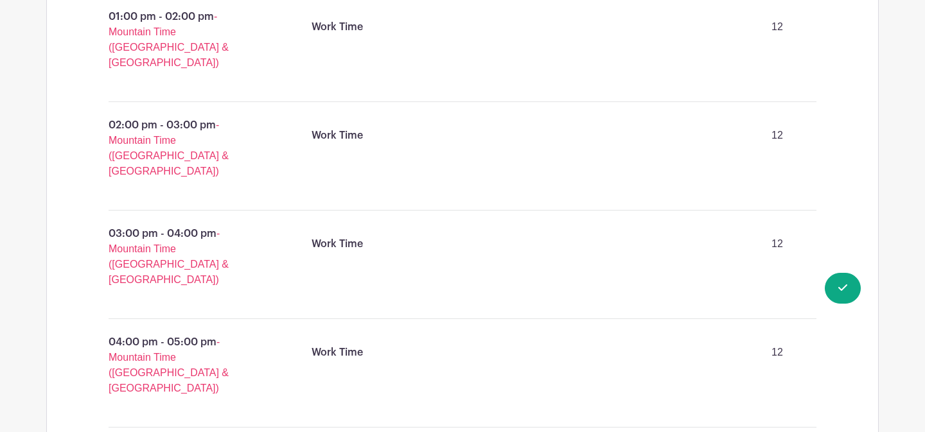
scroll to position [1528, 0]
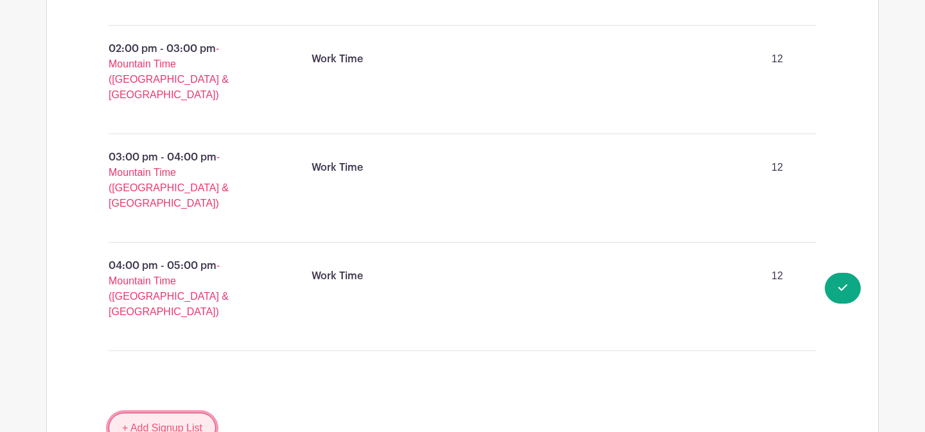
click at [191, 413] on link "+ Add Signup List" at bounding box center [162, 428] width 107 height 31
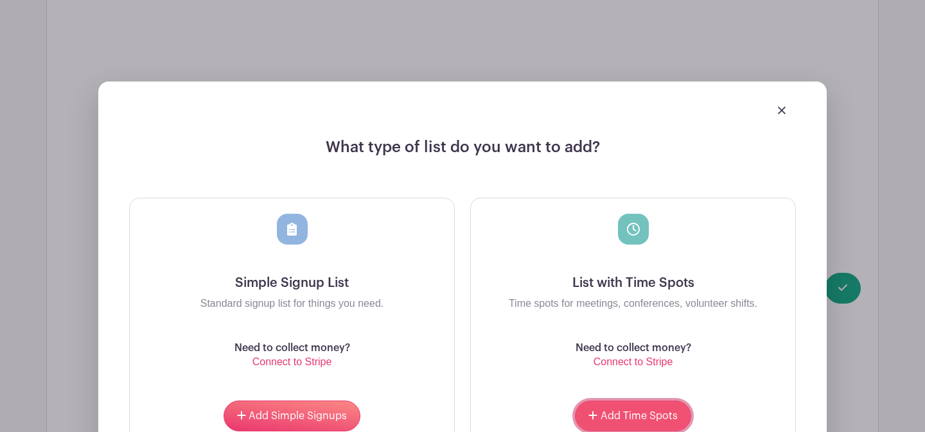
click at [648, 411] on span "Add Time Spots" at bounding box center [638, 416] width 77 height 10
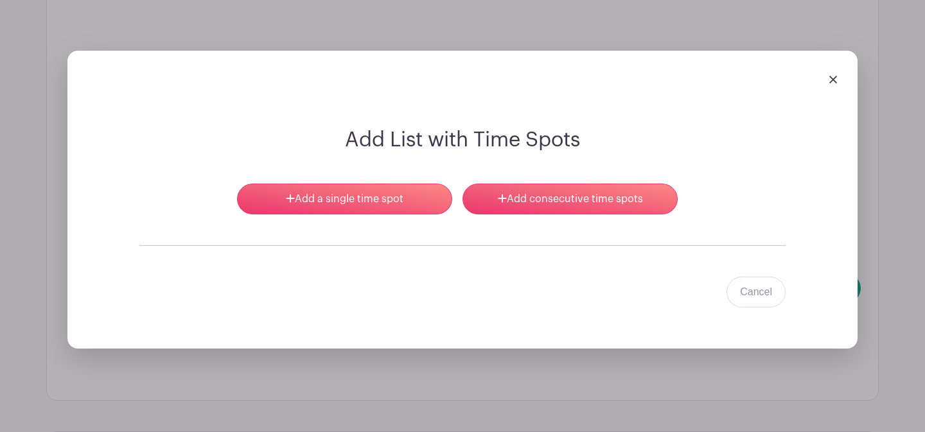
click at [551, 184] on turbo-frame "Add a single time spot Add consecutive time spots Cancel" at bounding box center [462, 246] width 646 height 124
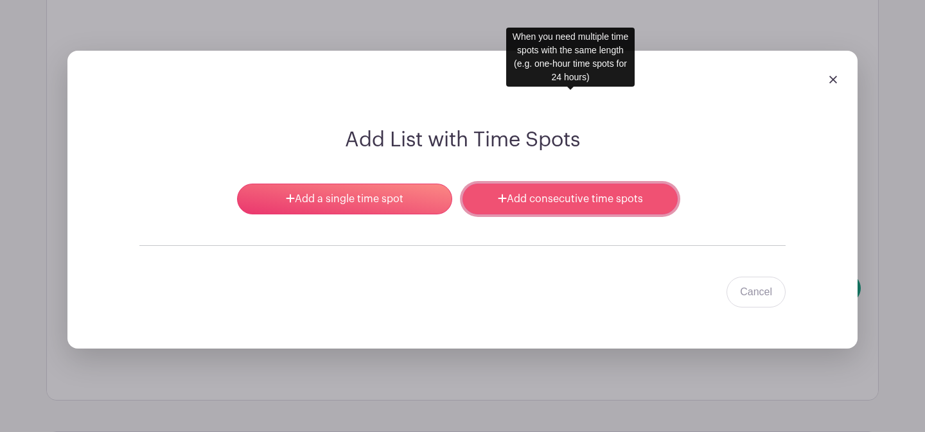
click at [548, 184] on link "Add consecutive time spots" at bounding box center [569, 199] width 215 height 31
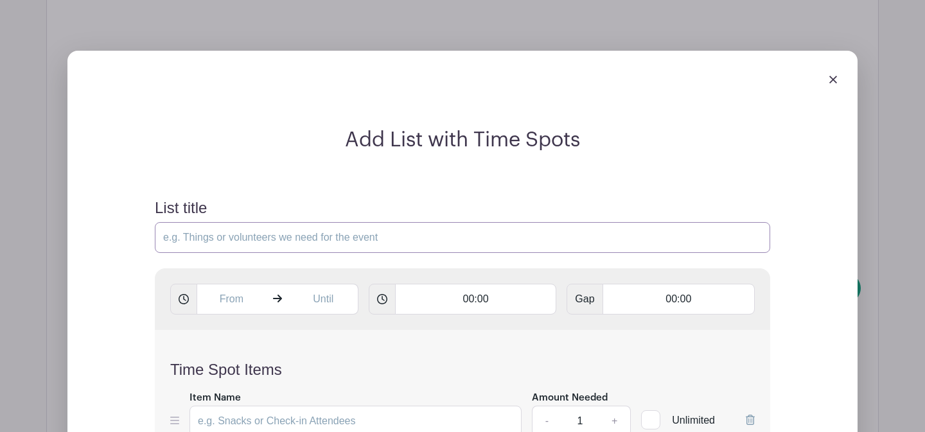
click at [218, 222] on input "List title" at bounding box center [462, 237] width 615 height 31
type input "Classroom Open Studio Work Time"
click at [222, 284] on input "text" at bounding box center [230, 299] width 69 height 31
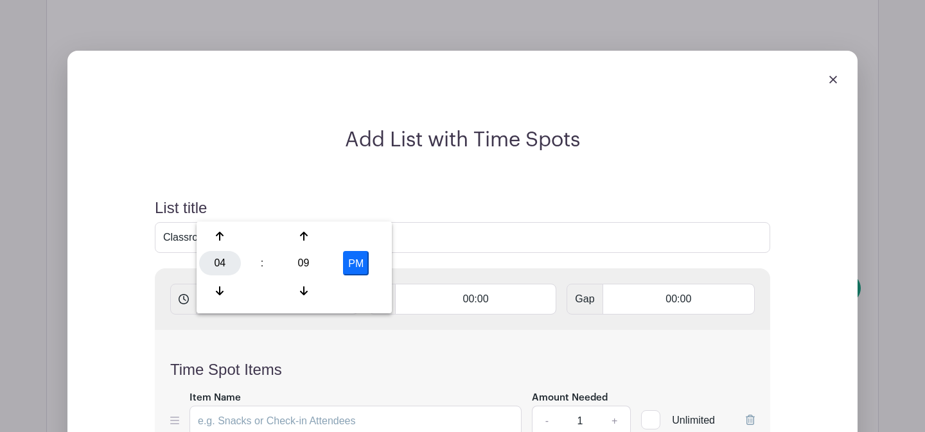
click at [231, 256] on div "04" at bounding box center [220, 263] width 42 height 24
click at [227, 291] on div "08" at bounding box center [220, 291] width 43 height 24
click at [306, 268] on div "09" at bounding box center [304, 263] width 42 height 24
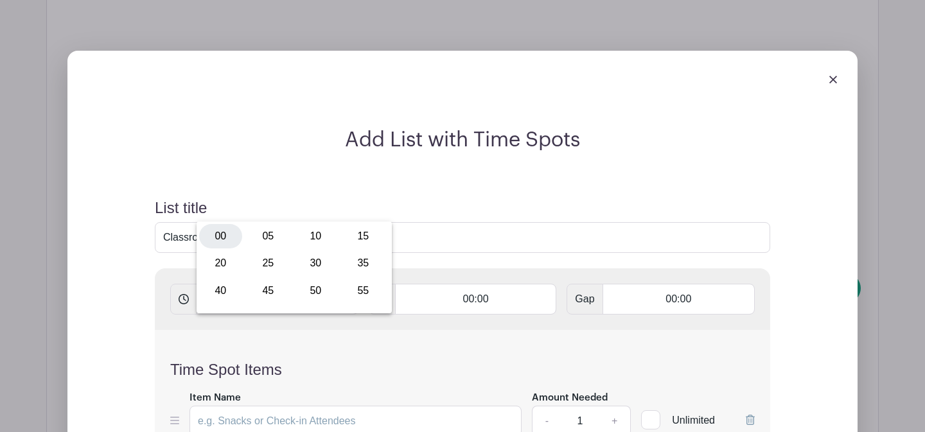
click at [232, 239] on div "00" at bounding box center [220, 236] width 43 height 24
click at [358, 262] on button "PM" at bounding box center [356, 263] width 26 height 24
type input "8:00 AM"
click at [320, 284] on input "text" at bounding box center [323, 299] width 69 height 31
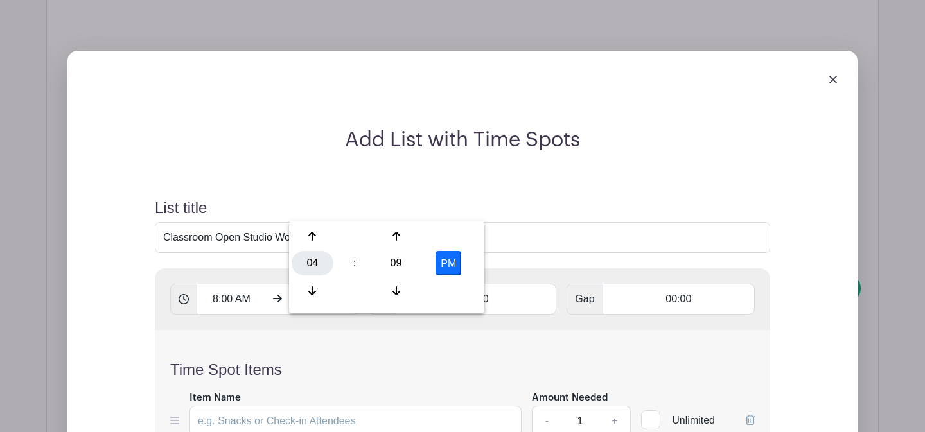
click at [318, 268] on div "04" at bounding box center [313, 263] width 42 height 24
click at [414, 292] on div "10" at bounding box center [408, 291] width 43 height 24
click at [393, 270] on div "09" at bounding box center [396, 263] width 42 height 24
click at [312, 238] on div "00" at bounding box center [313, 236] width 43 height 24
click at [451, 261] on button "PM" at bounding box center [448, 263] width 26 height 24
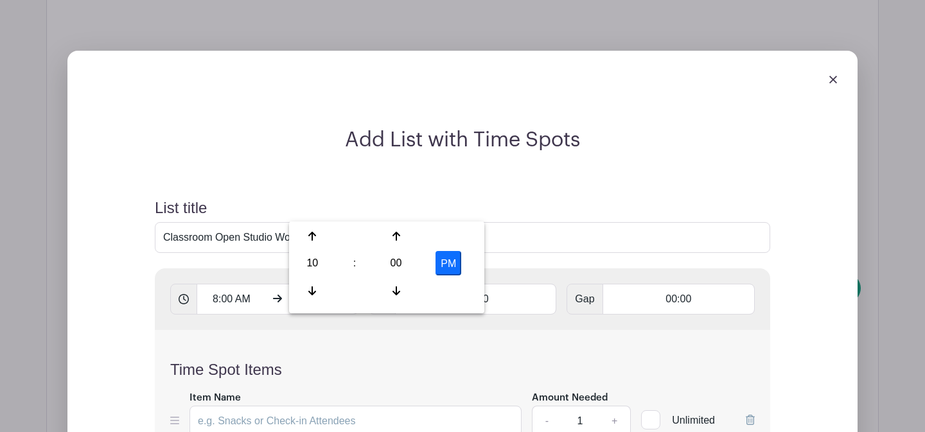
type input "10:00 AM"
click at [450, 284] on input "00:00" at bounding box center [476, 299] width 162 height 31
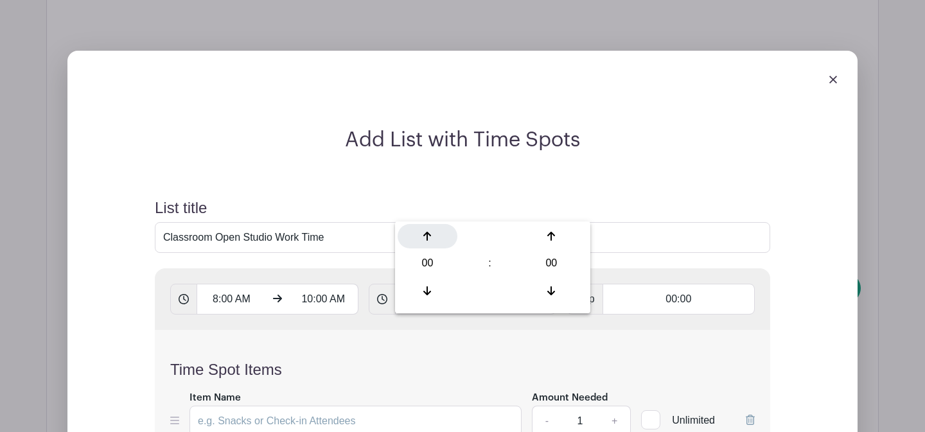
click at [432, 233] on div at bounding box center [427, 236] width 60 height 24
type input "01:00"
type input "Add 2 timespots"
click at [368, 330] on div "Time Spot Items Item Name Amount Needed - 1 + Unlimited Add Item Add bulk items" at bounding box center [462, 406] width 615 height 152
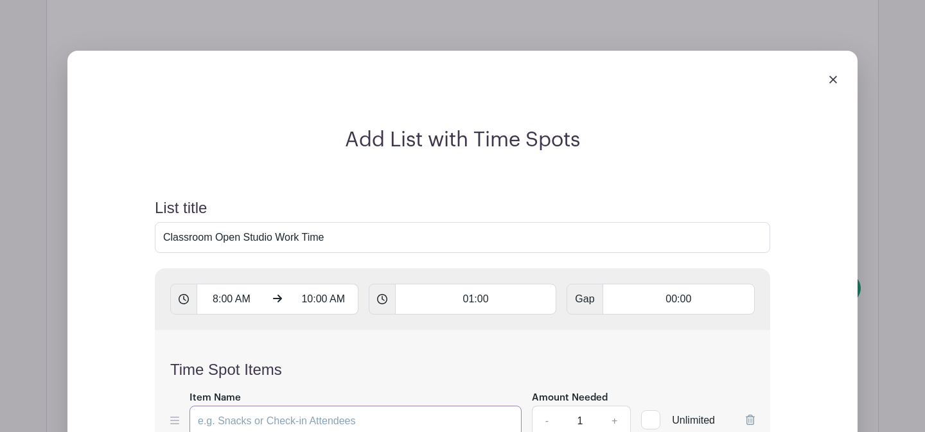
click at [325, 406] on input "Item Name" at bounding box center [355, 421] width 332 height 31
type input "Work Time"
click at [588, 406] on input "1" at bounding box center [580, 421] width 39 height 31
type input "12"
click at [563, 358] on div "Time Spot Items Item Name Work Time Amount Needed - 12 + Unlimited Add Item Add…" at bounding box center [462, 406] width 615 height 152
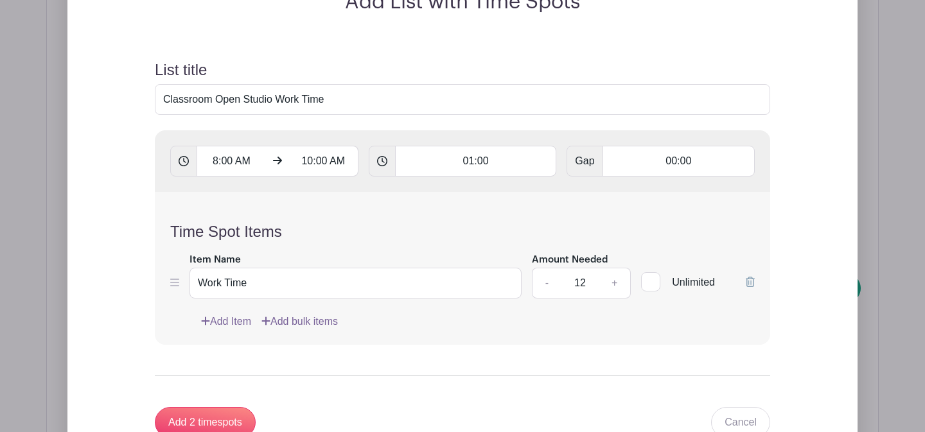
scroll to position [2167, 0]
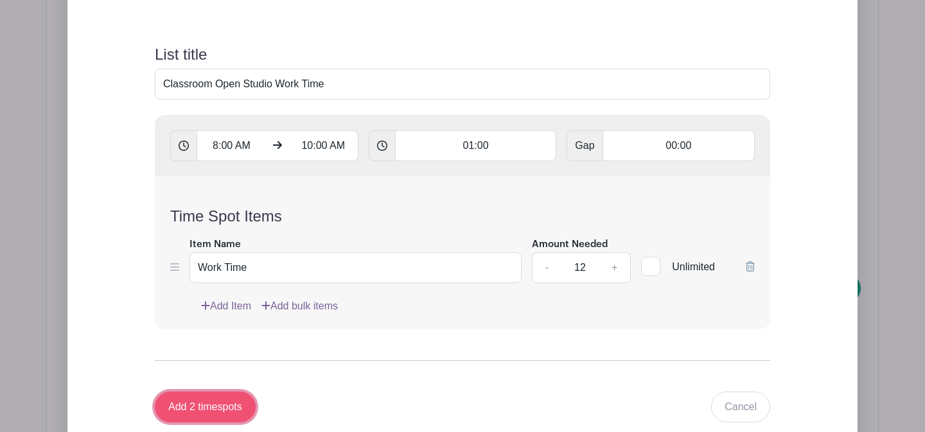
click at [198, 392] on input "Add 2 timespots" at bounding box center [205, 407] width 101 height 31
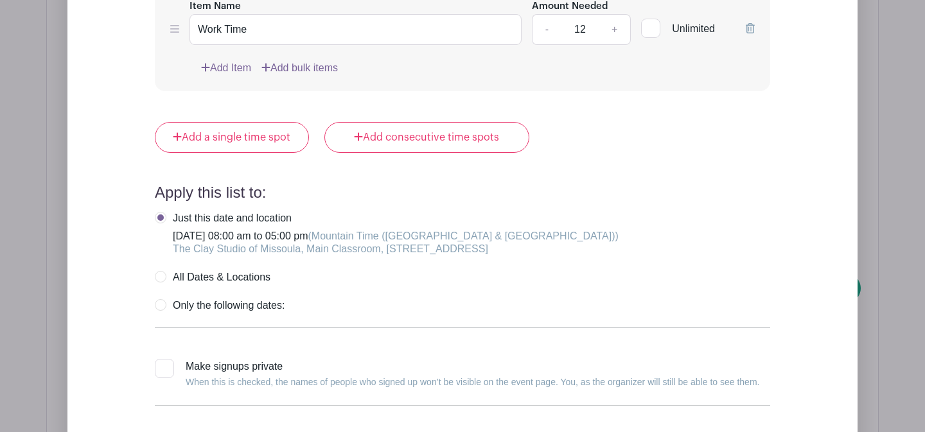
scroll to position [2581, 0]
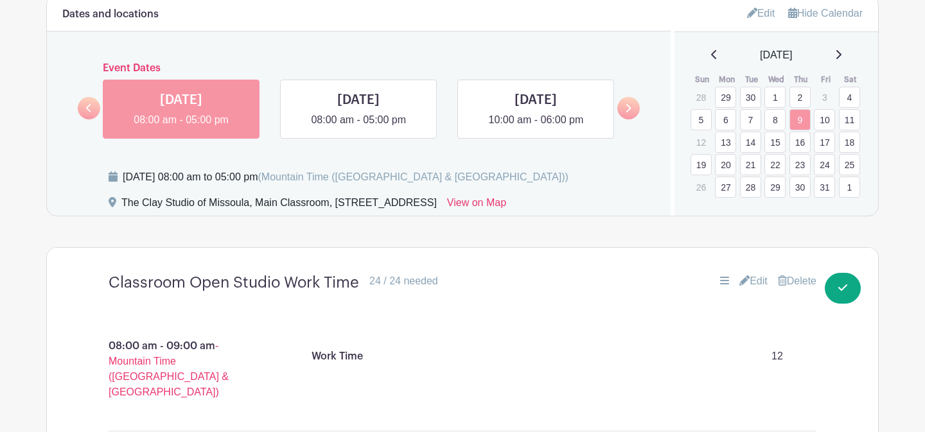
scroll to position [734, 0]
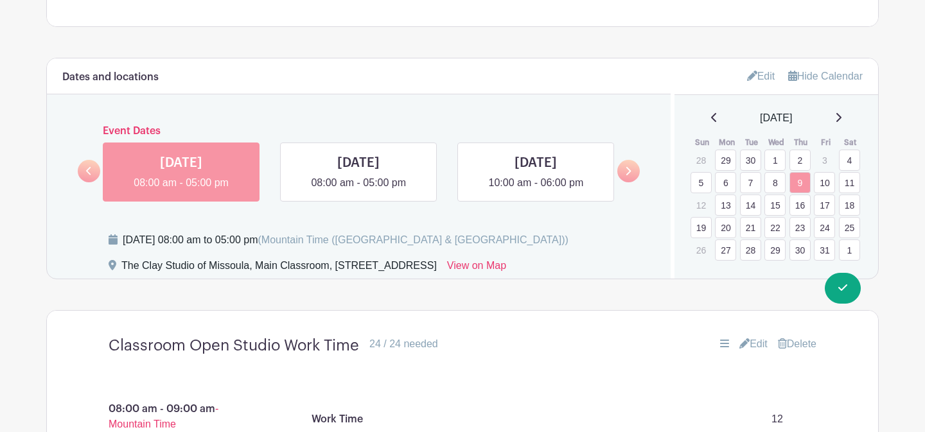
drag, startPoint x: 719, startPoint y: 270, endPoint x: 800, endPoint y: 428, distance: 177.8
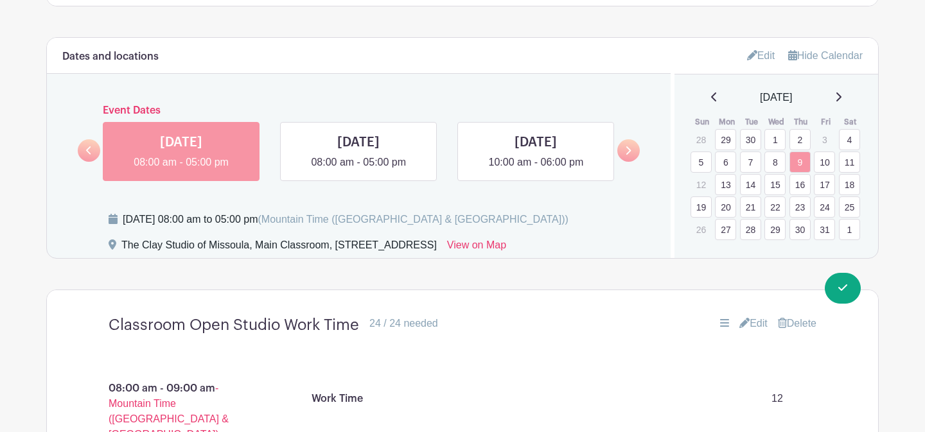
scroll to position [760, 0]
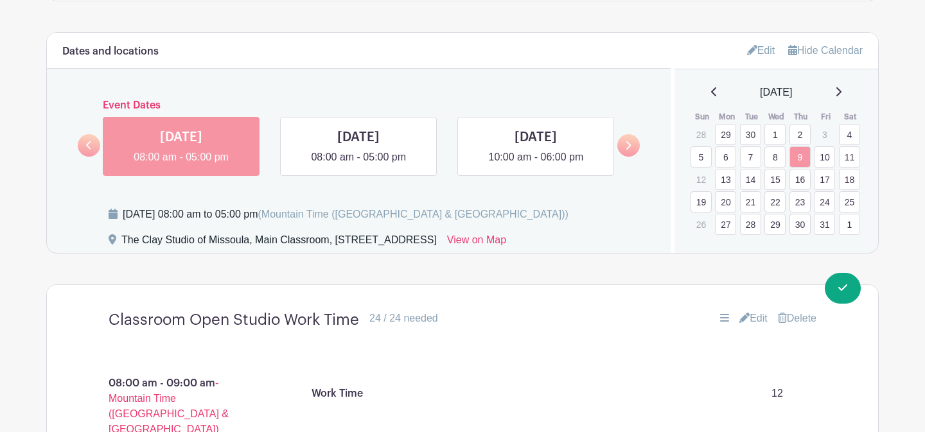
click at [799, 135] on link "2" at bounding box center [799, 134] width 21 height 21
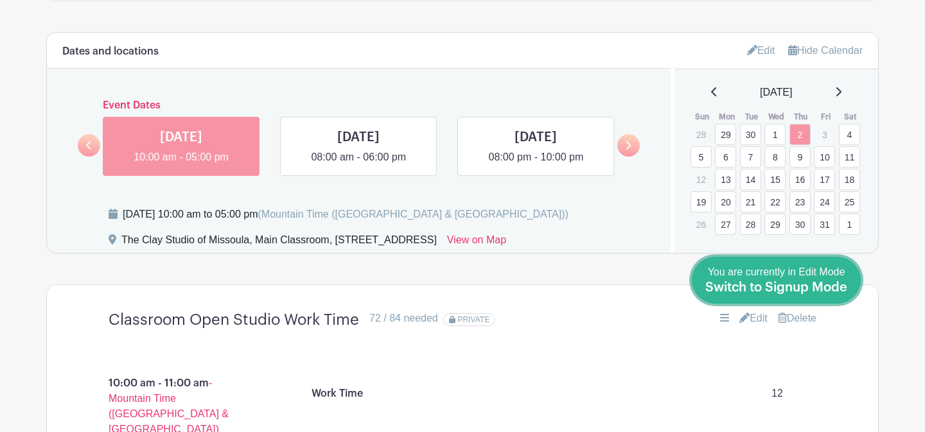
click at [848, 293] on link "Done Editing You are currently in Edit Mode Switch to Signup Mode" at bounding box center [776, 280] width 169 height 47
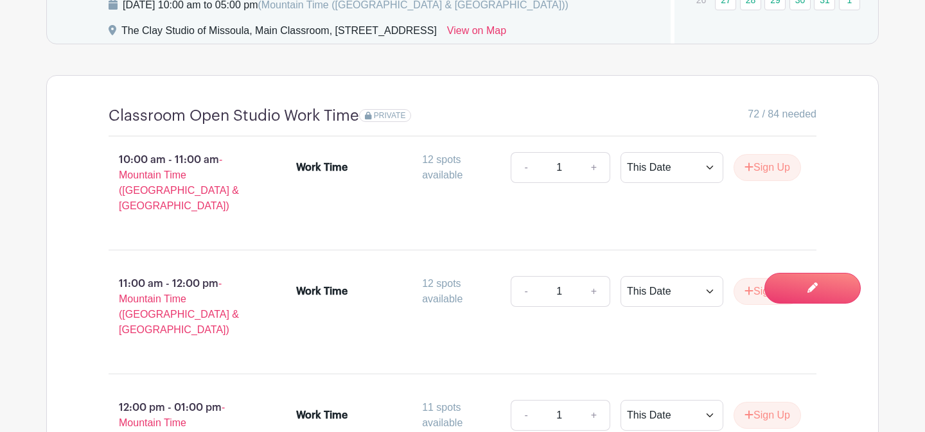
scroll to position [485, 0]
